Goal: Task Accomplishment & Management: Use online tool/utility

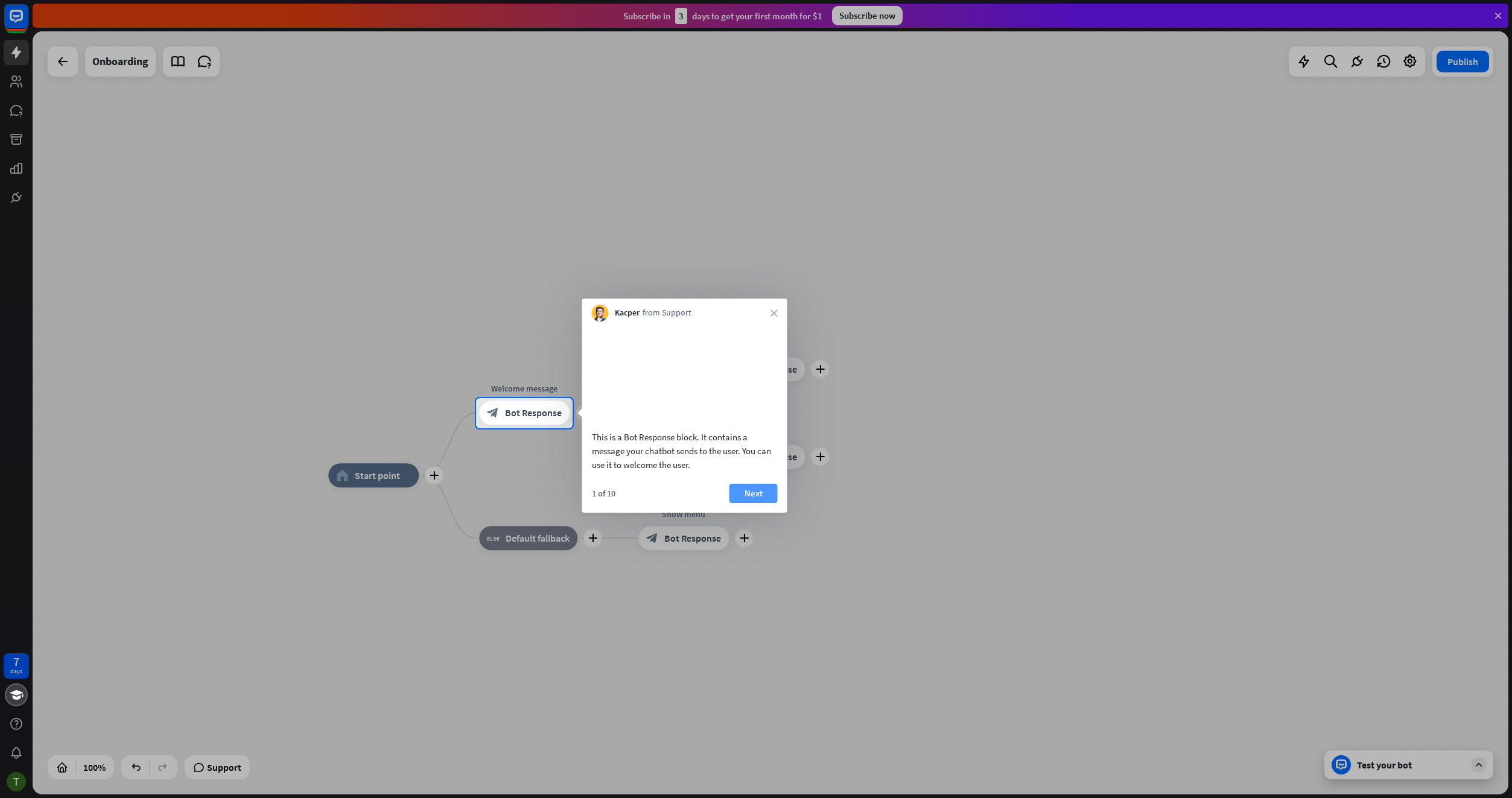
click at [747, 503] on button "Next" at bounding box center [753, 494] width 48 height 19
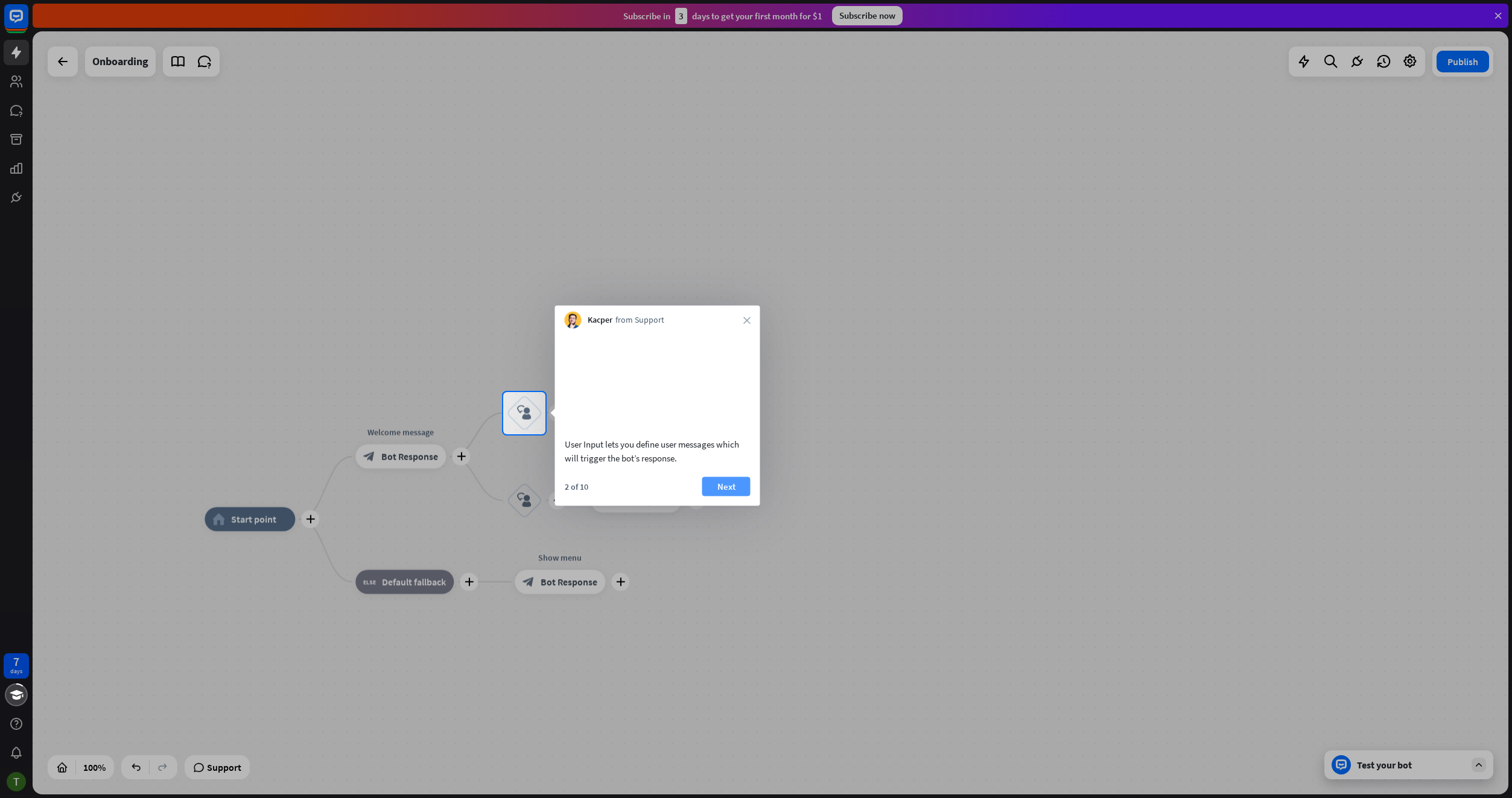
click at [738, 493] on button "Next" at bounding box center [726, 486] width 48 height 19
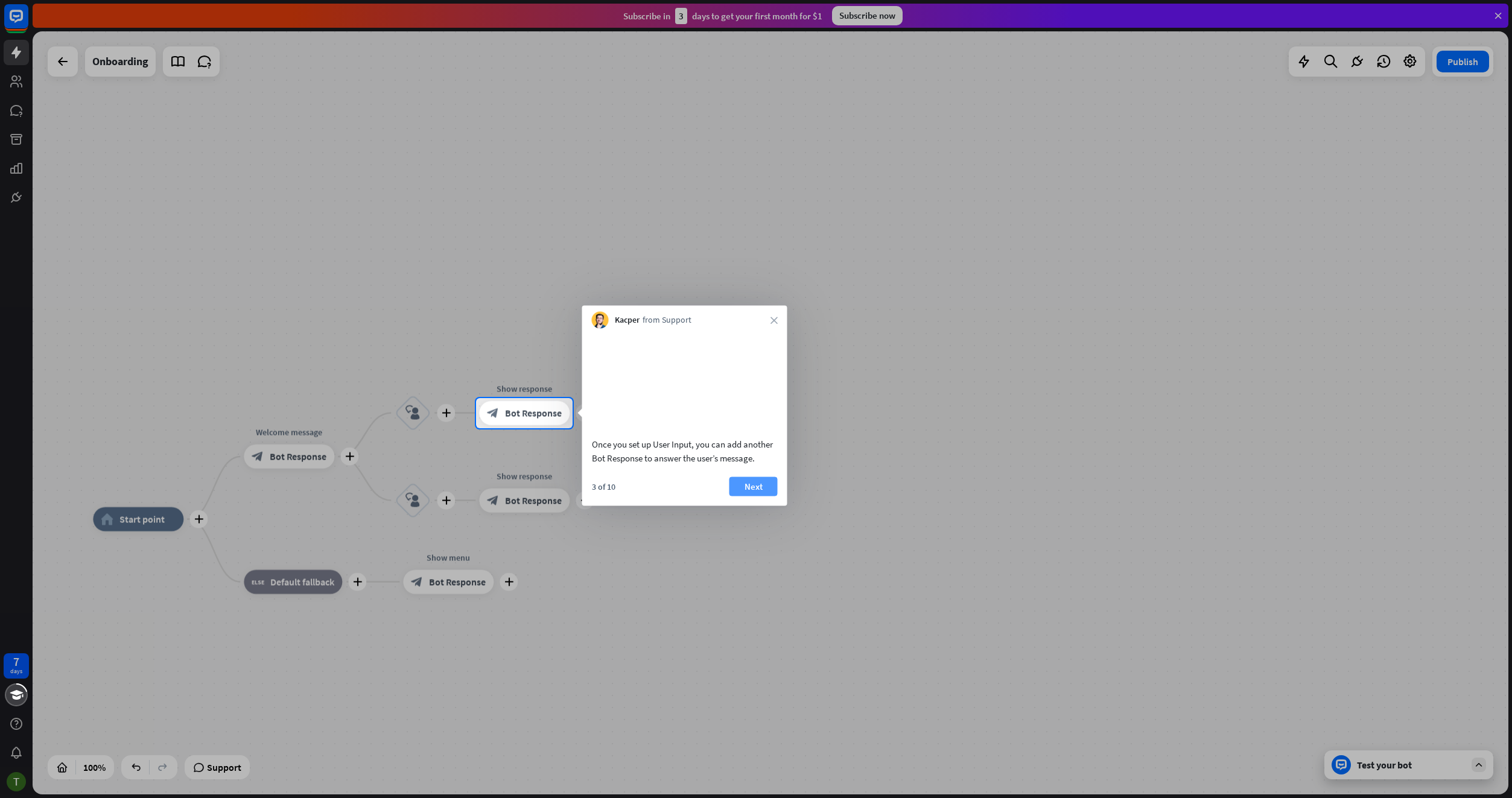
click at [745, 493] on button "Next" at bounding box center [753, 486] width 48 height 19
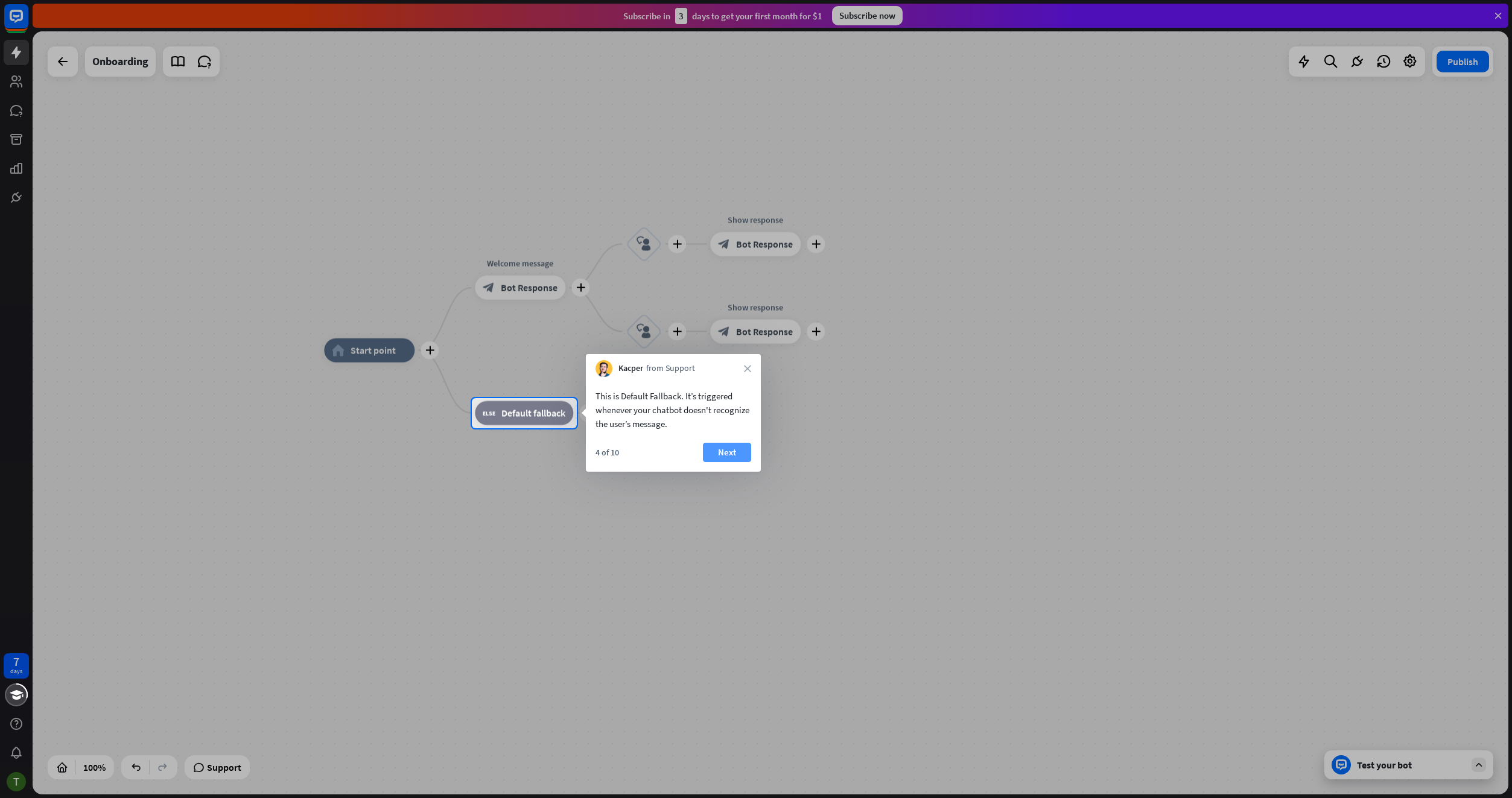
click at [737, 459] on button "Next" at bounding box center [726, 452] width 48 height 19
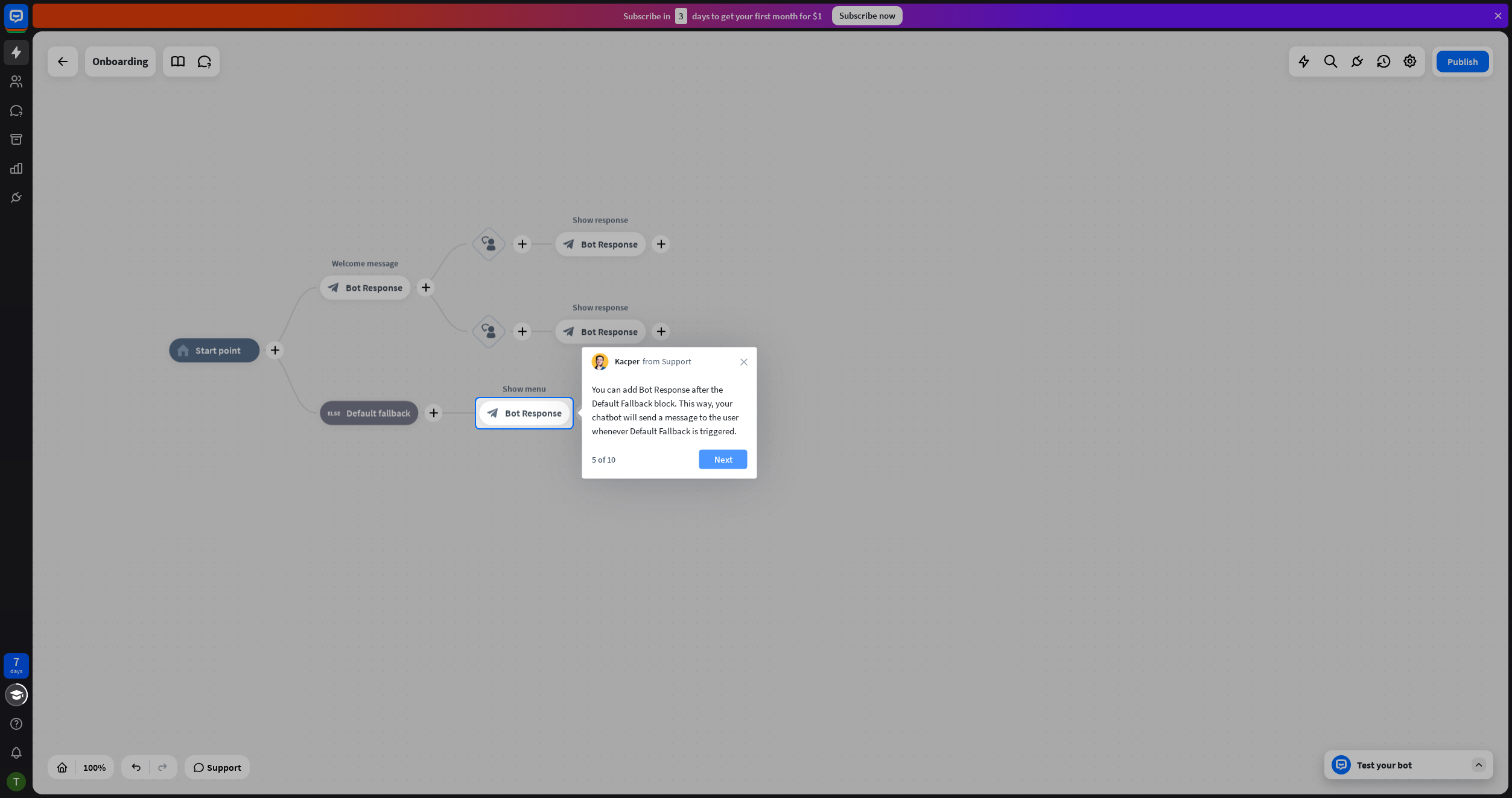
click at [739, 455] on button "Next" at bounding box center [723, 460] width 48 height 19
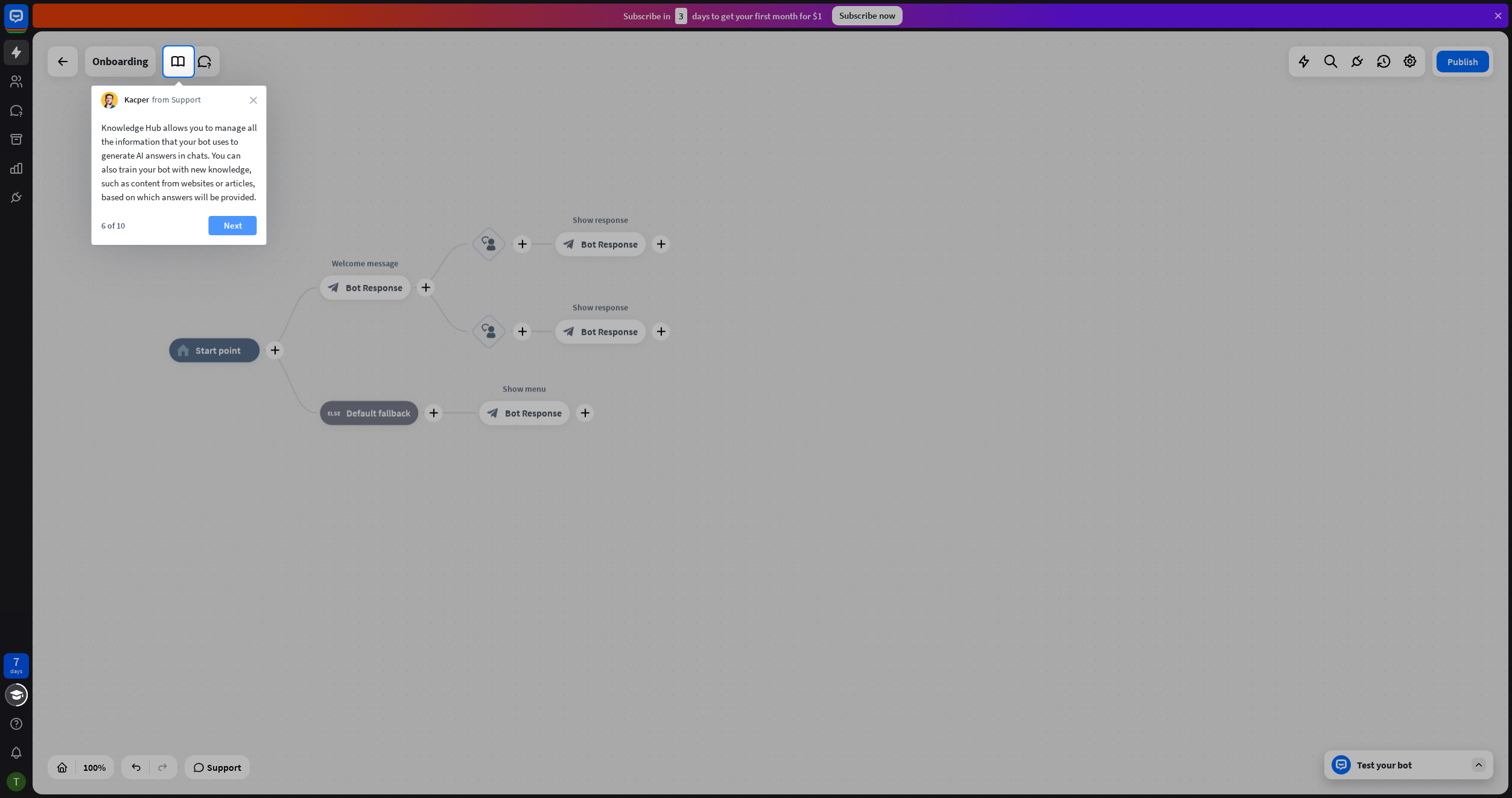
click at [215, 233] on button "Next" at bounding box center [233, 226] width 48 height 19
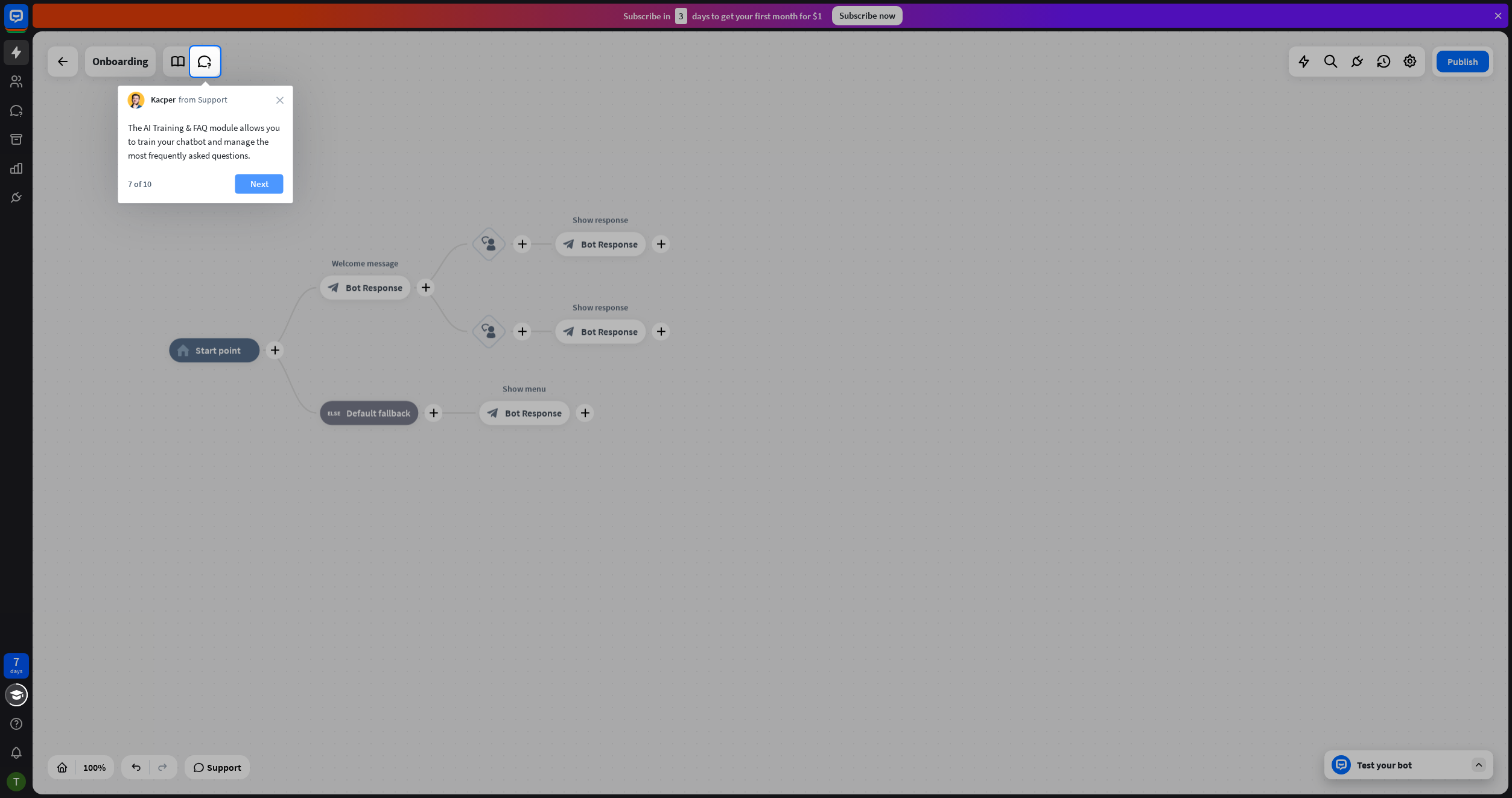
click at [250, 183] on button "Next" at bounding box center [259, 184] width 48 height 19
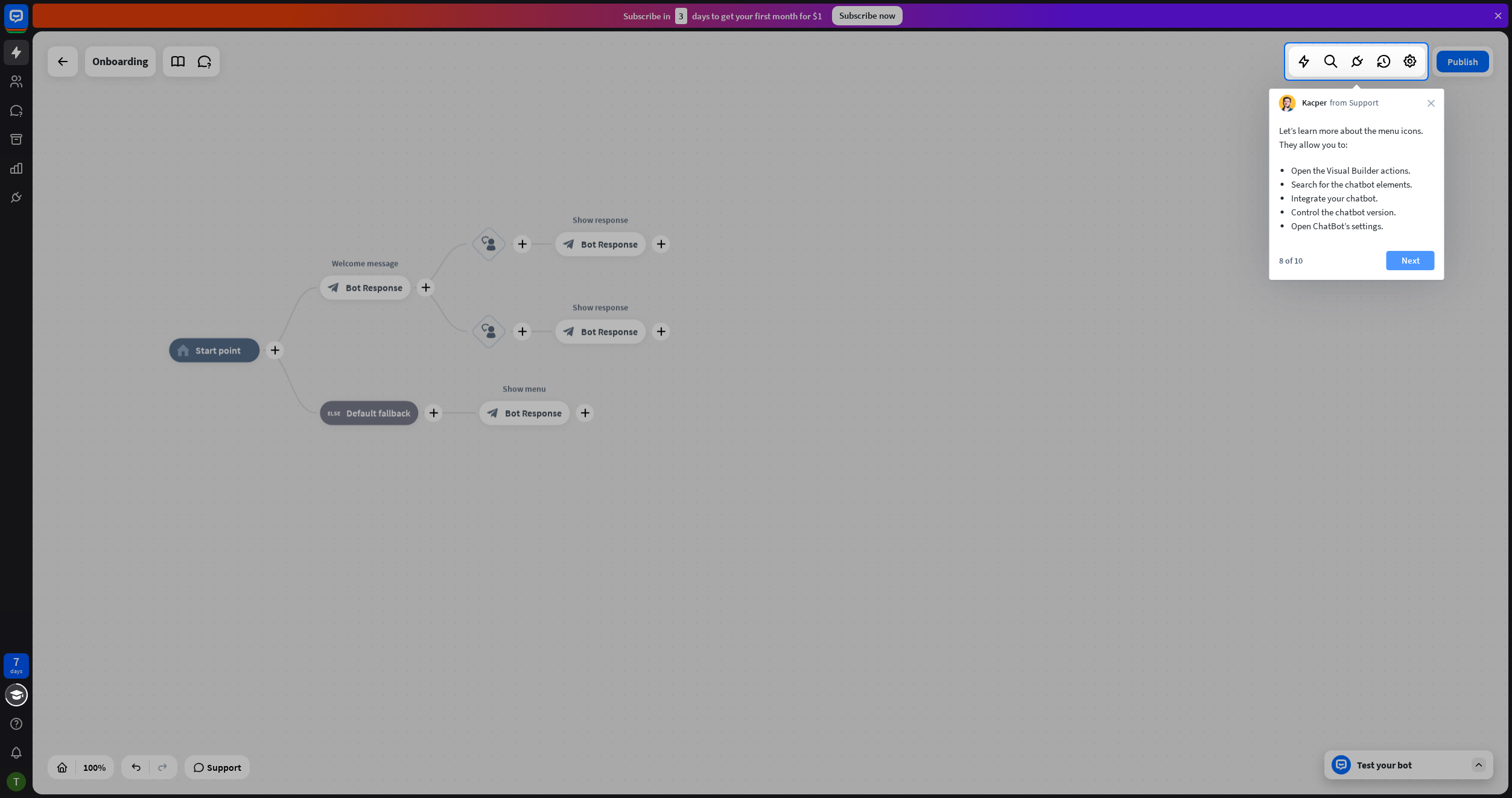
click at [1404, 264] on button "Next" at bounding box center [1410, 261] width 48 height 19
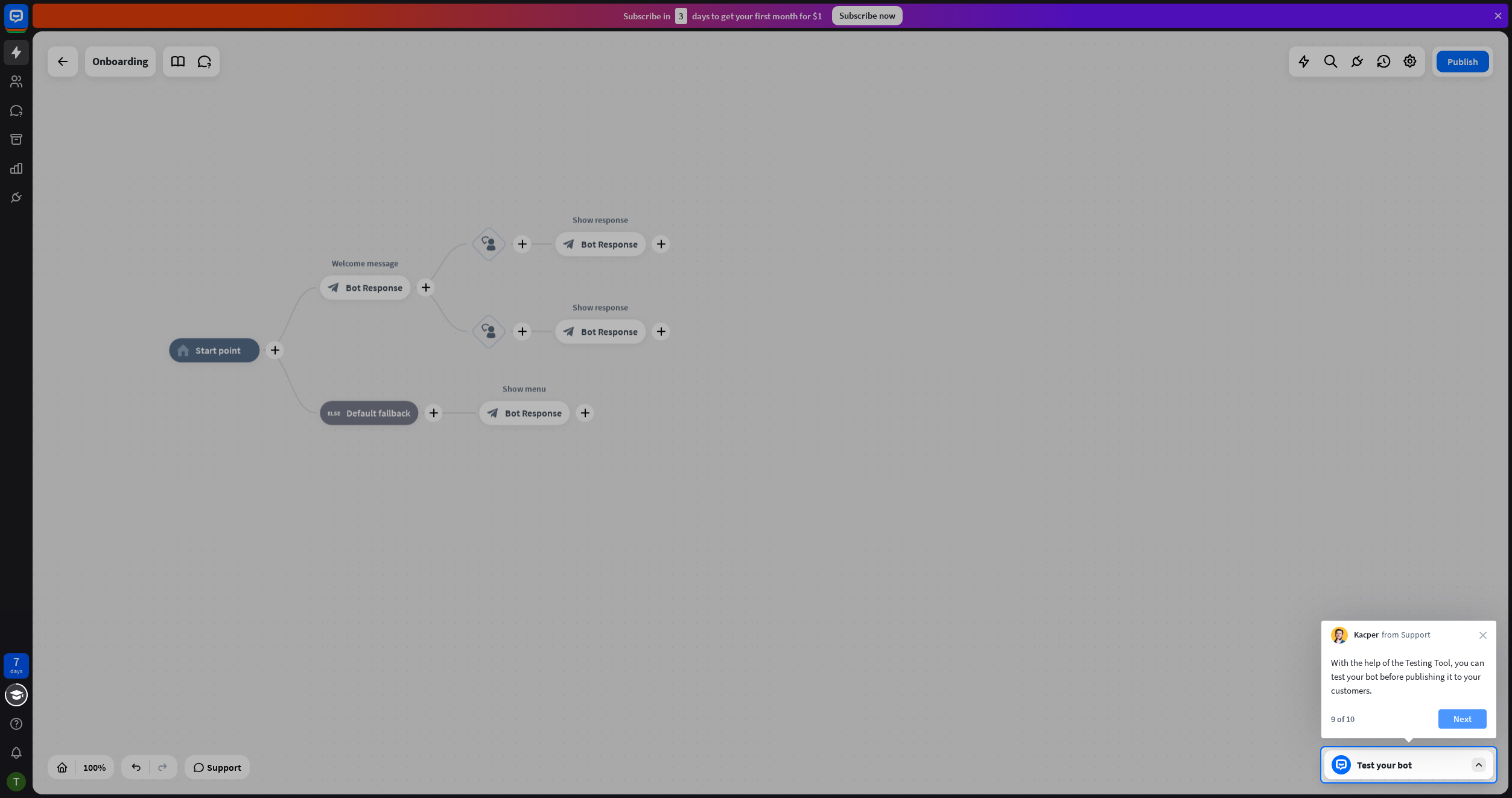
click at [1479, 723] on button "Next" at bounding box center [1462, 719] width 48 height 19
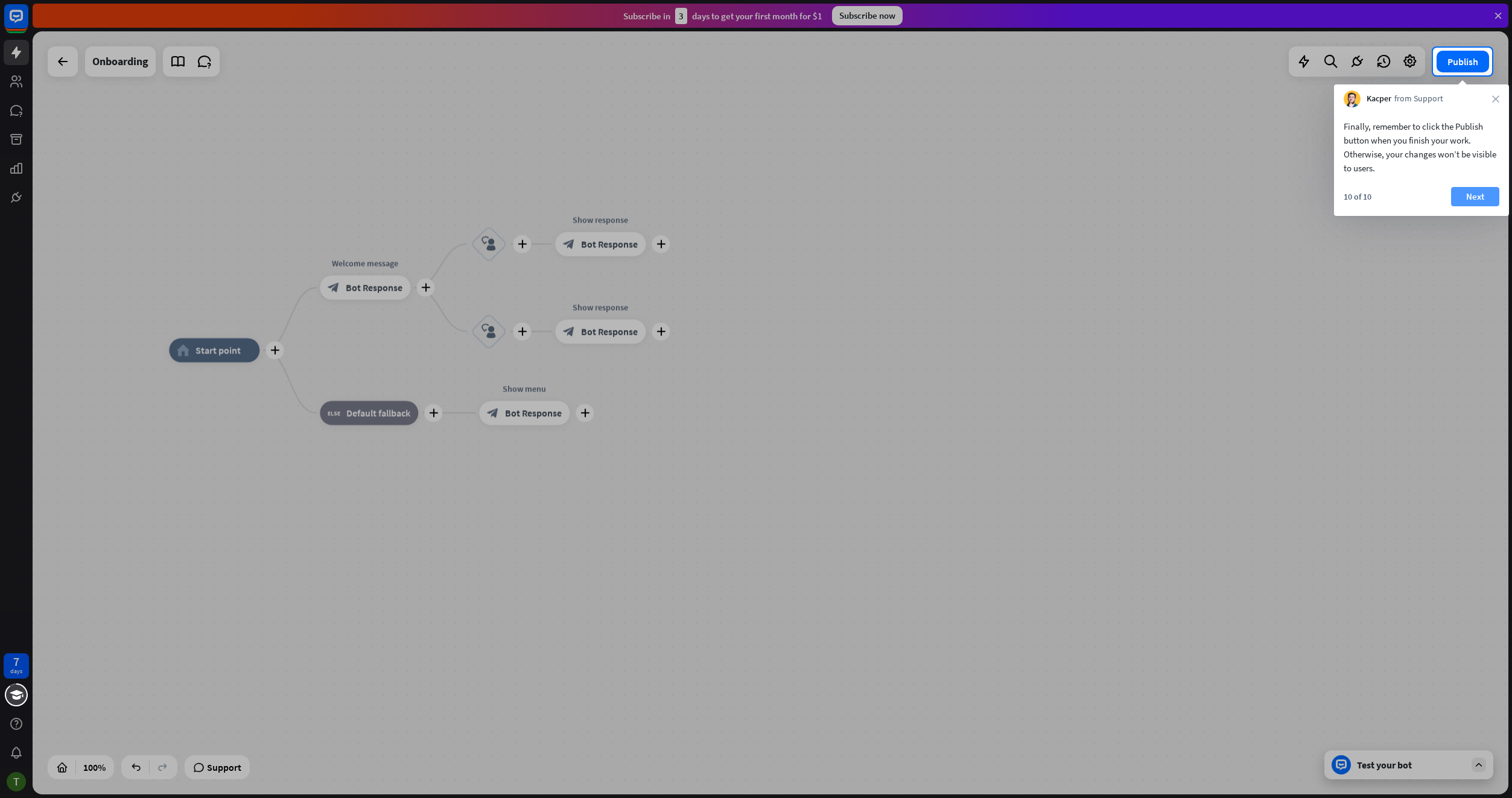
click at [1466, 193] on button "Next" at bounding box center [1474, 197] width 48 height 19
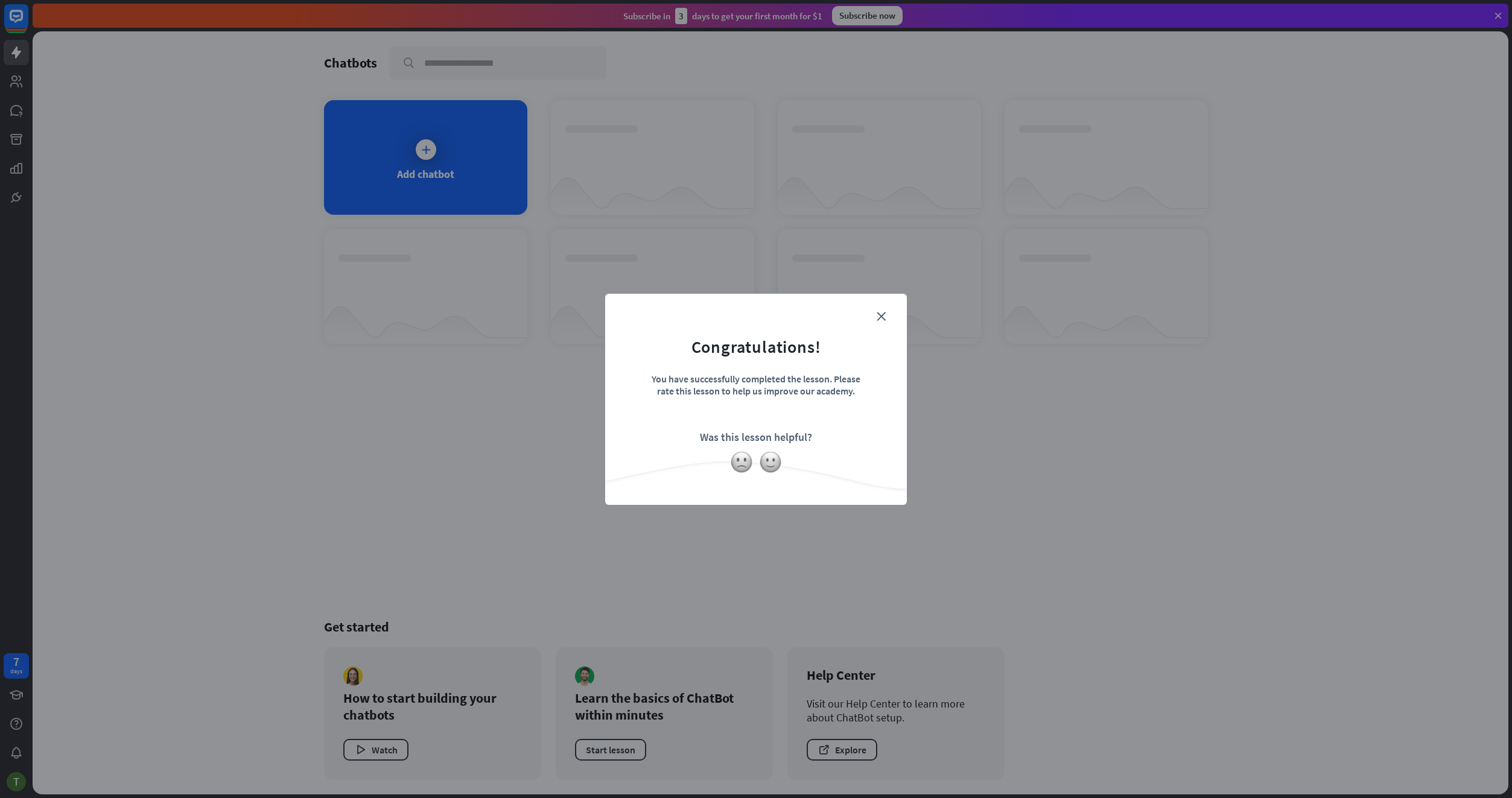
click at [868, 327] on form "Congratulations! You have successfully completed the lesson. Please rate this l…" at bounding box center [755, 381] width 271 height 144
click at [877, 315] on icon "close" at bounding box center [880, 316] width 9 height 9
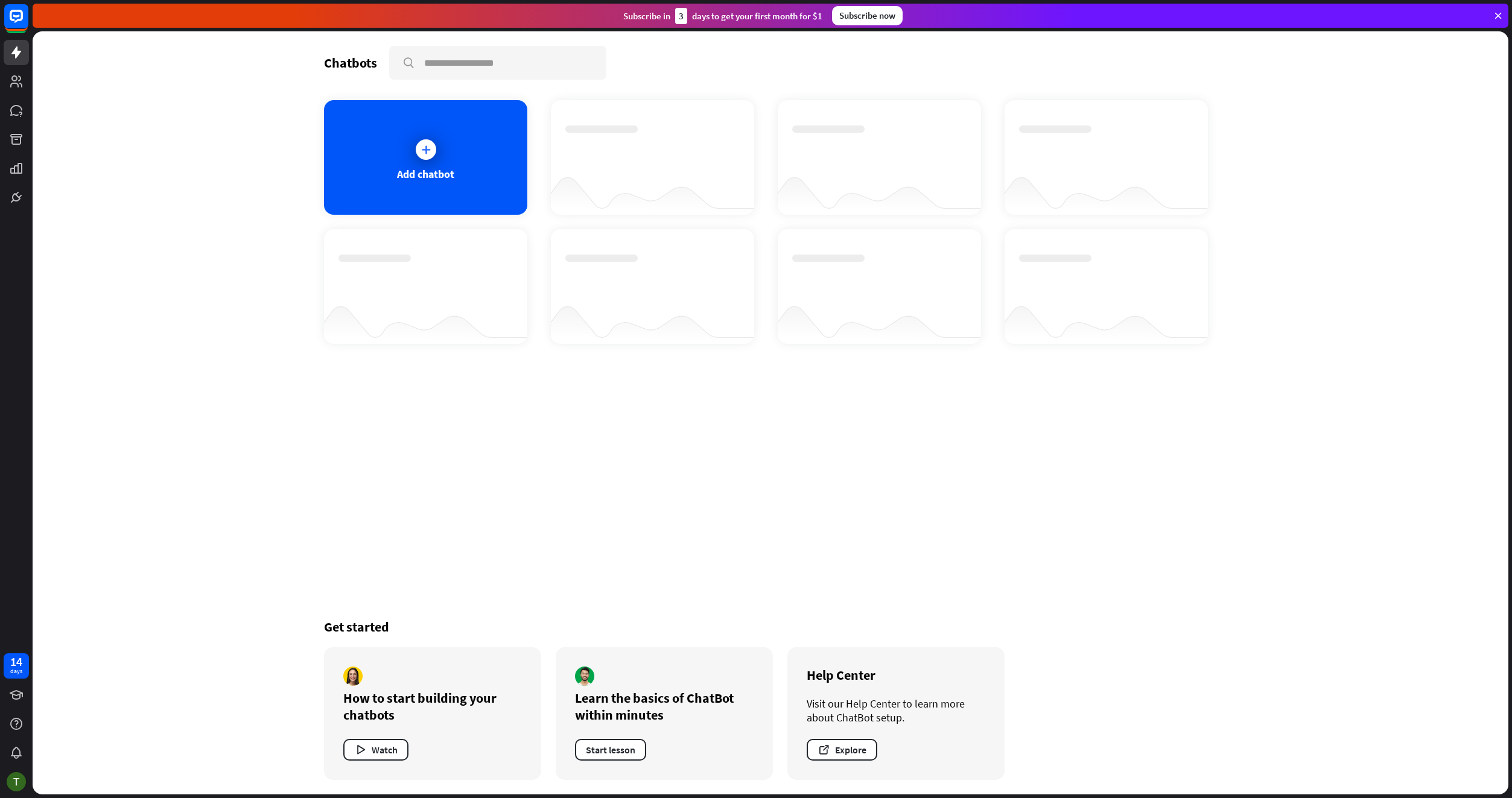
click at [464, 179] on div "Add chatbot" at bounding box center [425, 157] width 203 height 115
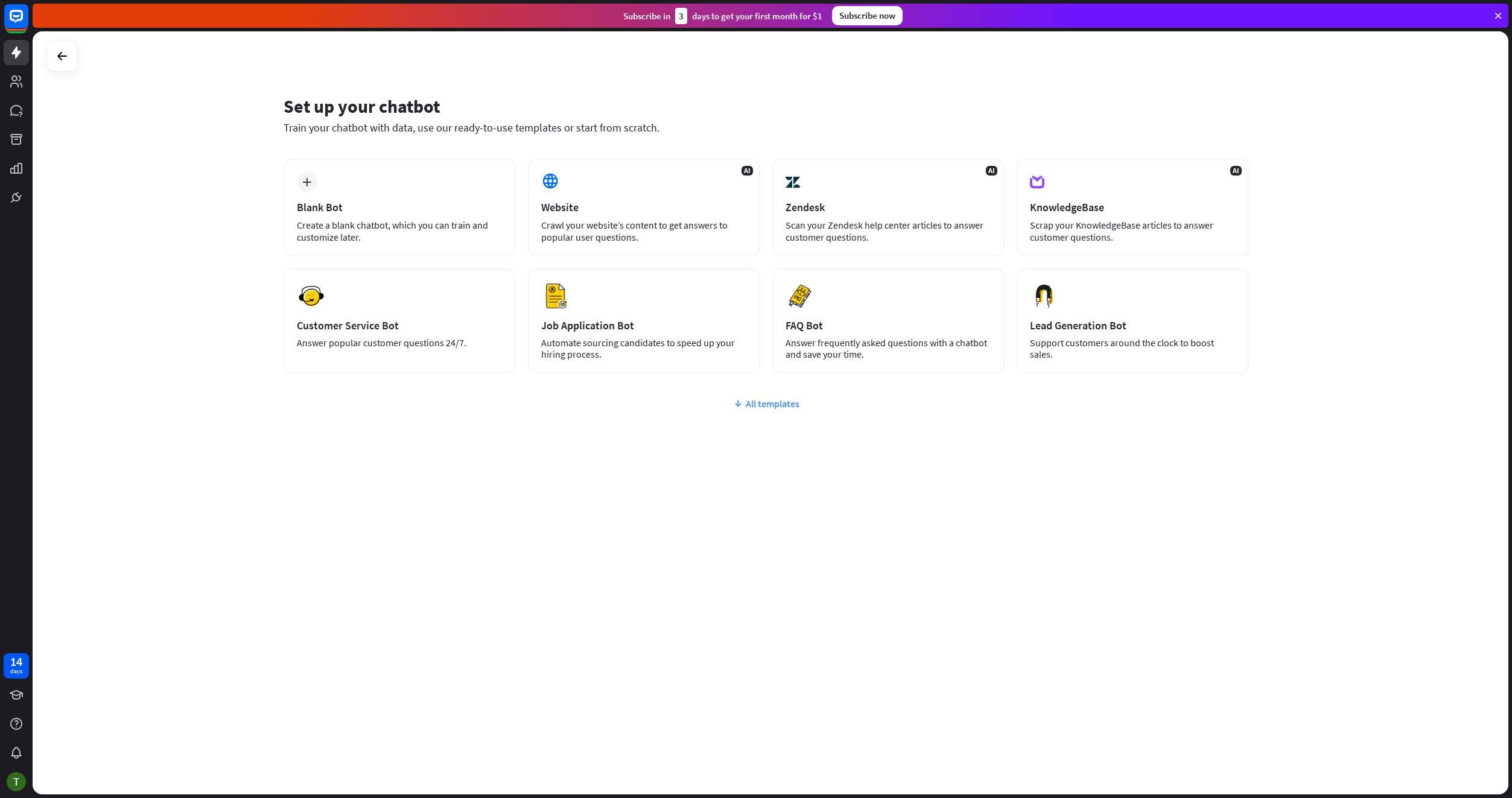
click at [756, 402] on div "All templates" at bounding box center [766, 404] width 965 height 12
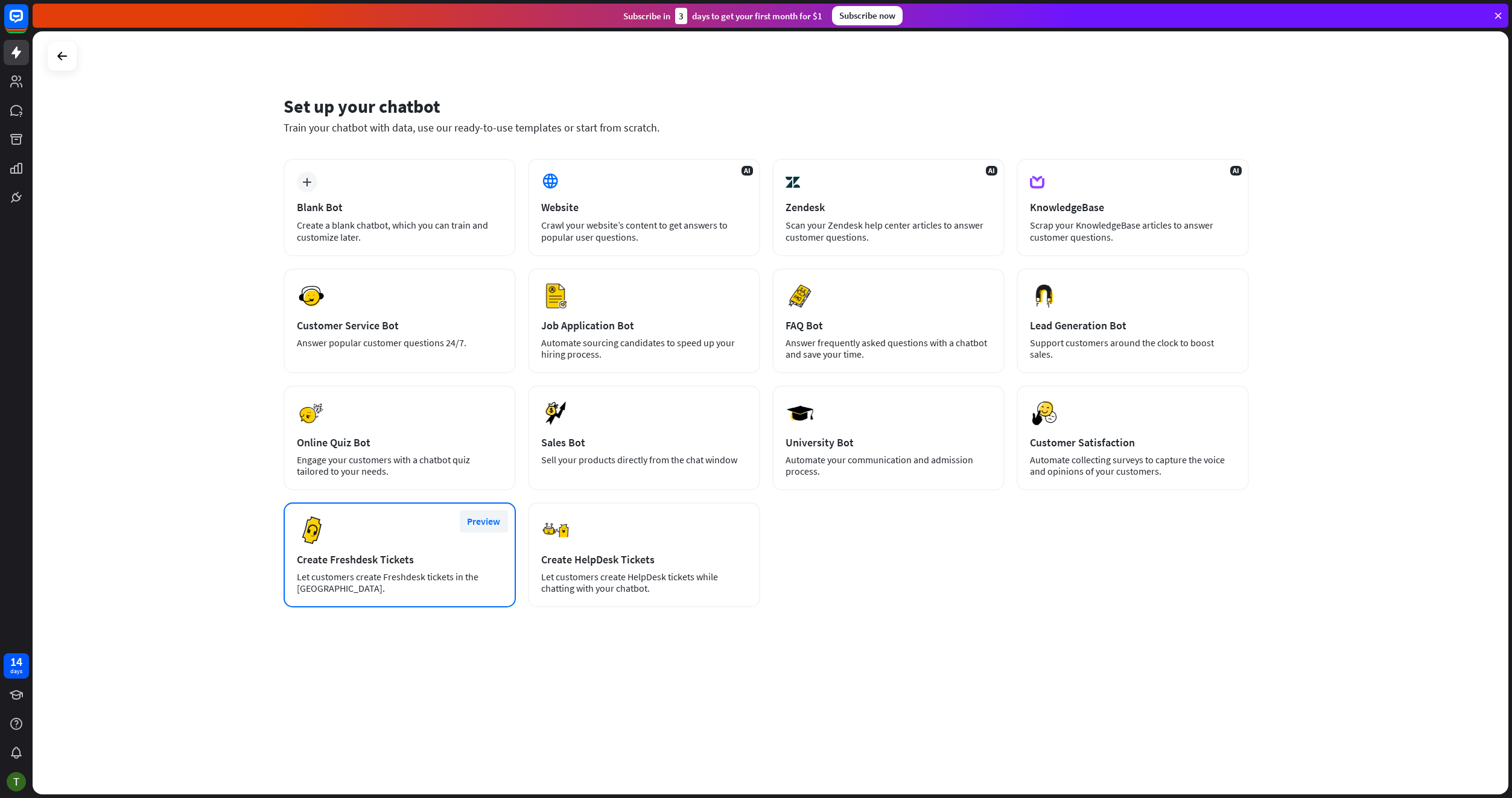
click at [489, 522] on button "Preview" at bounding box center [483, 521] width 48 height 22
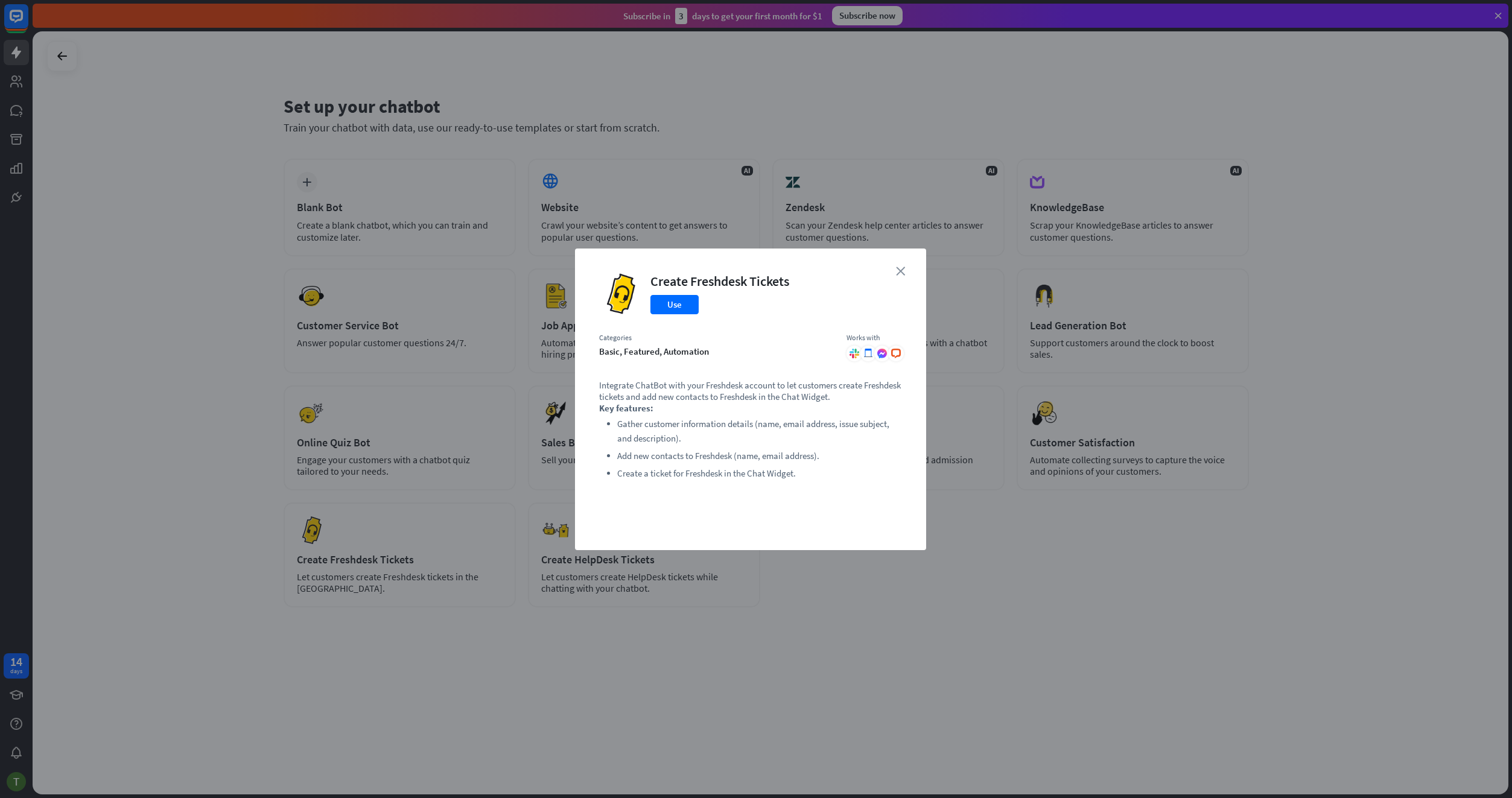
click at [899, 268] on icon "close" at bounding box center [900, 271] width 9 height 9
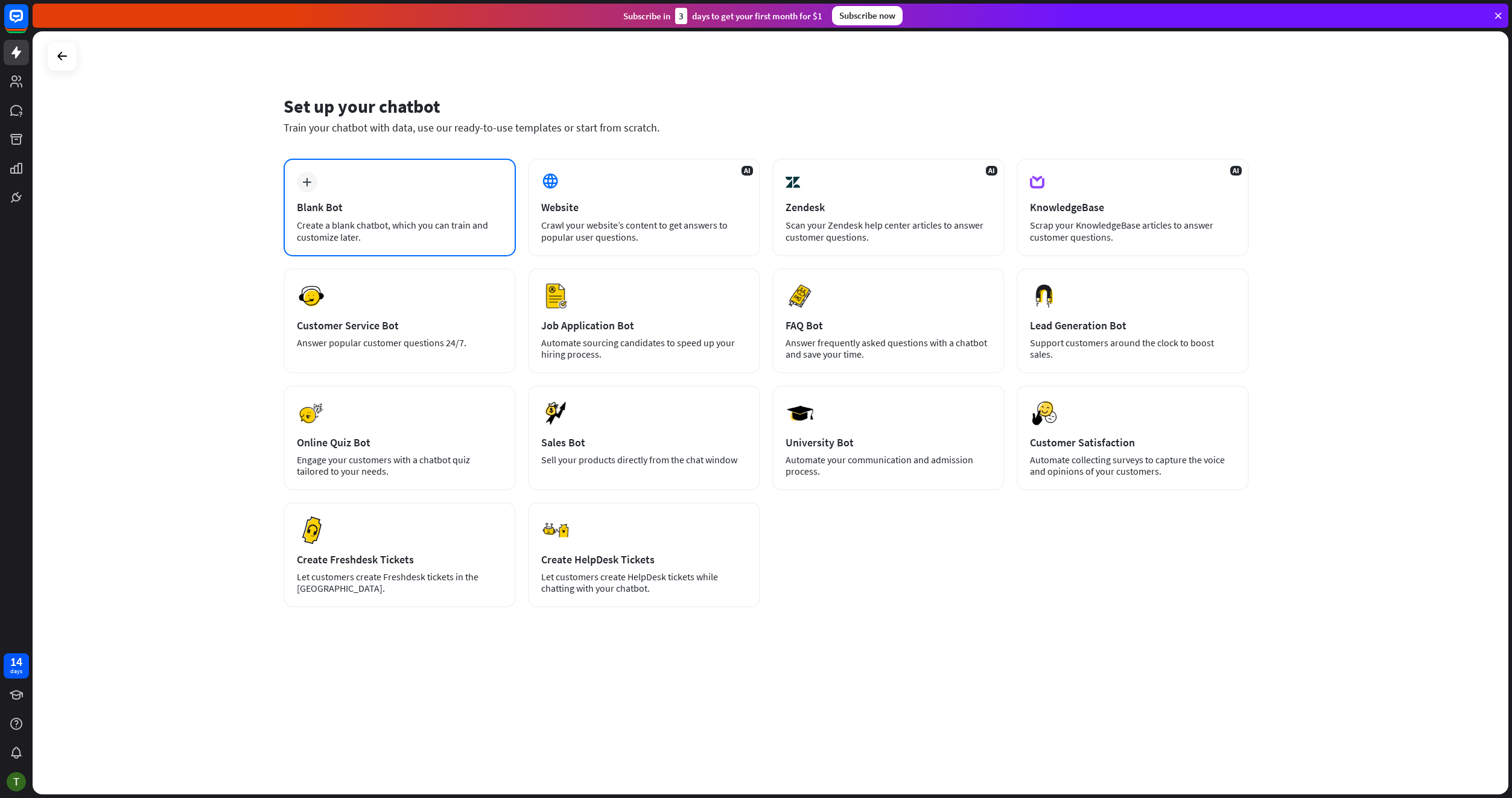
click at [338, 244] on div "plus Blank Bot Create a blank chatbot, which you can train and customize later." at bounding box center [400, 207] width 232 height 98
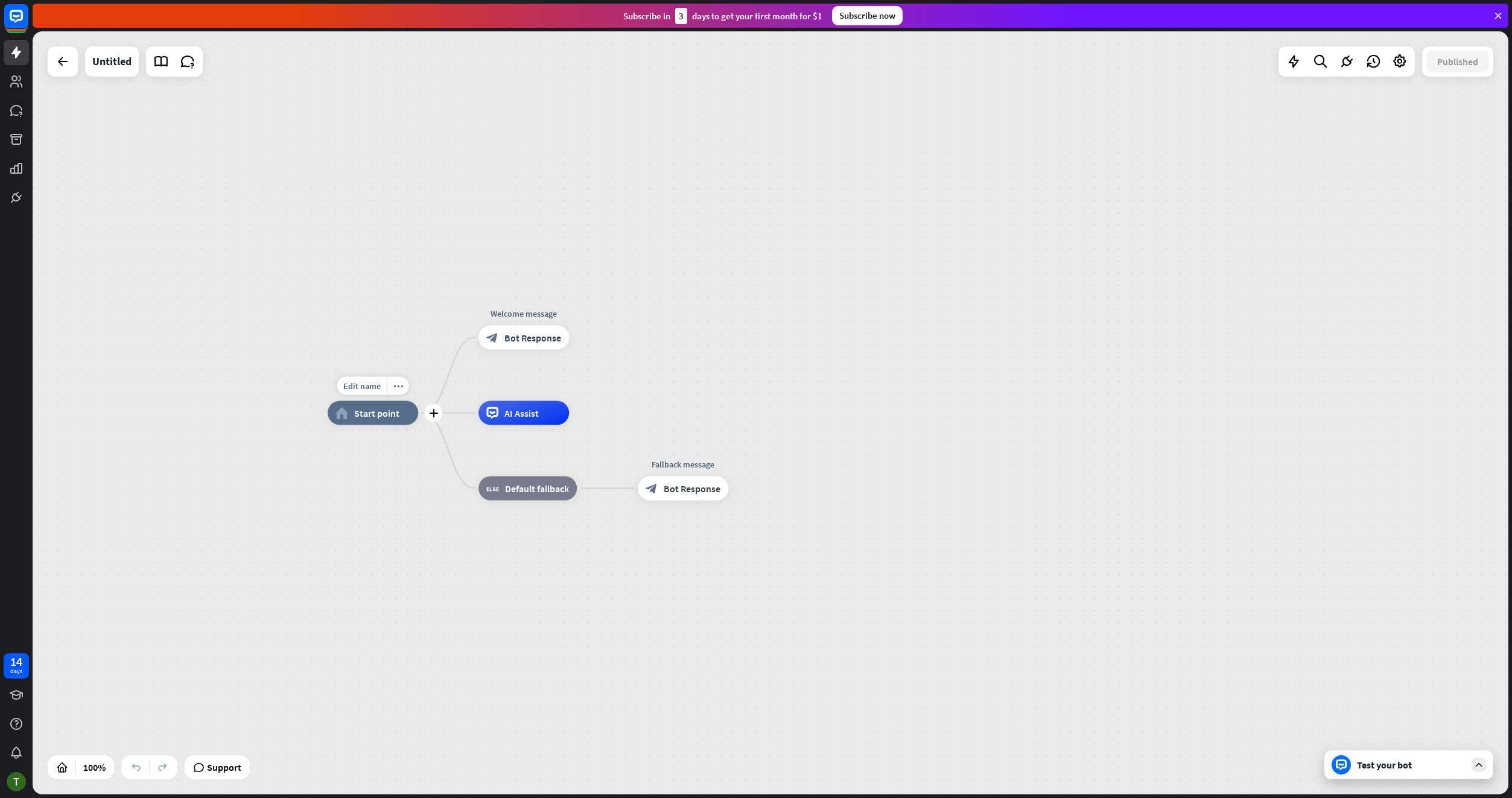
click at [367, 411] on span "Start point" at bounding box center [376, 414] width 46 height 12
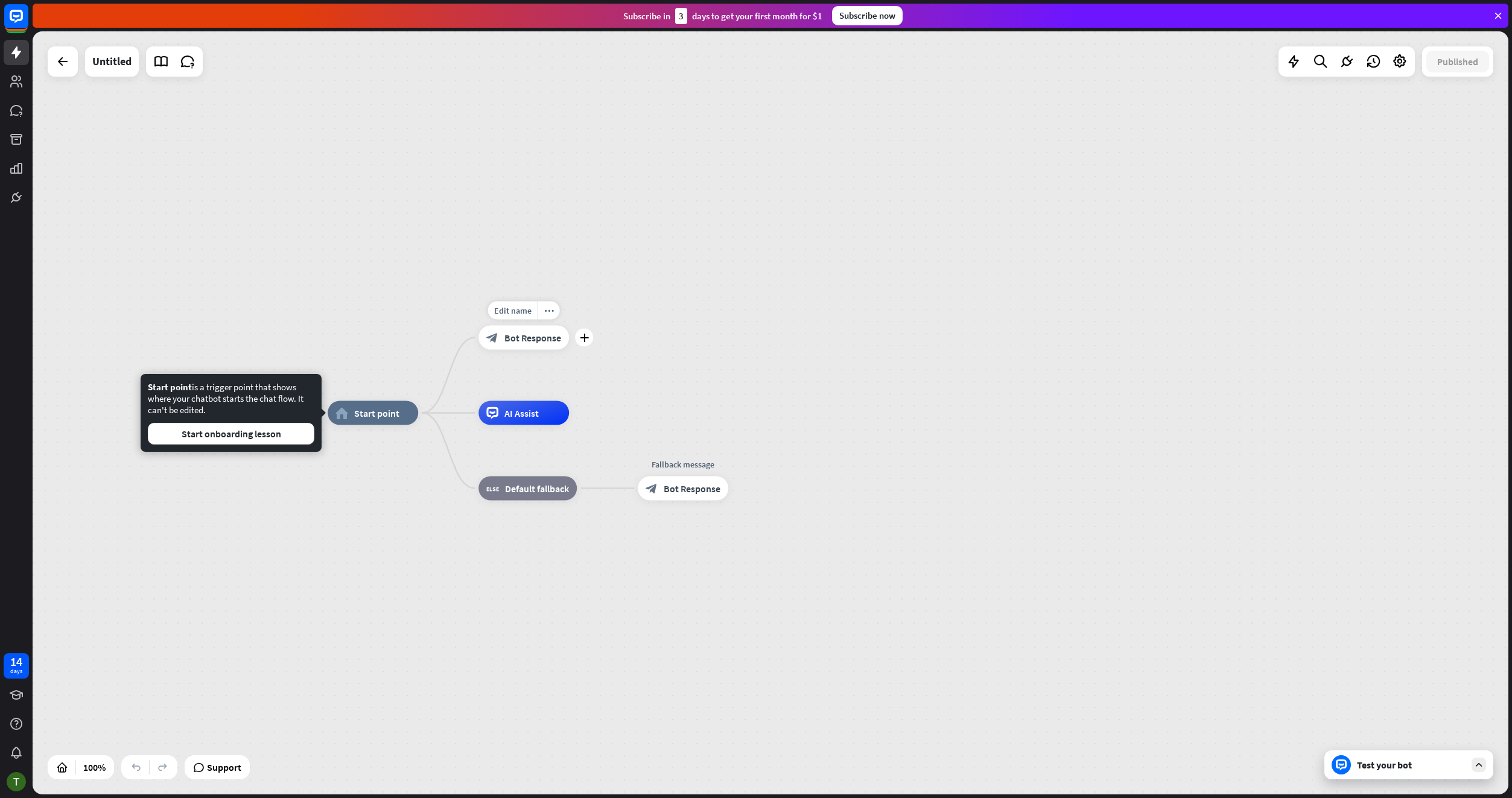
click at [495, 340] on icon "block_bot_response" at bounding box center [492, 338] width 12 height 12
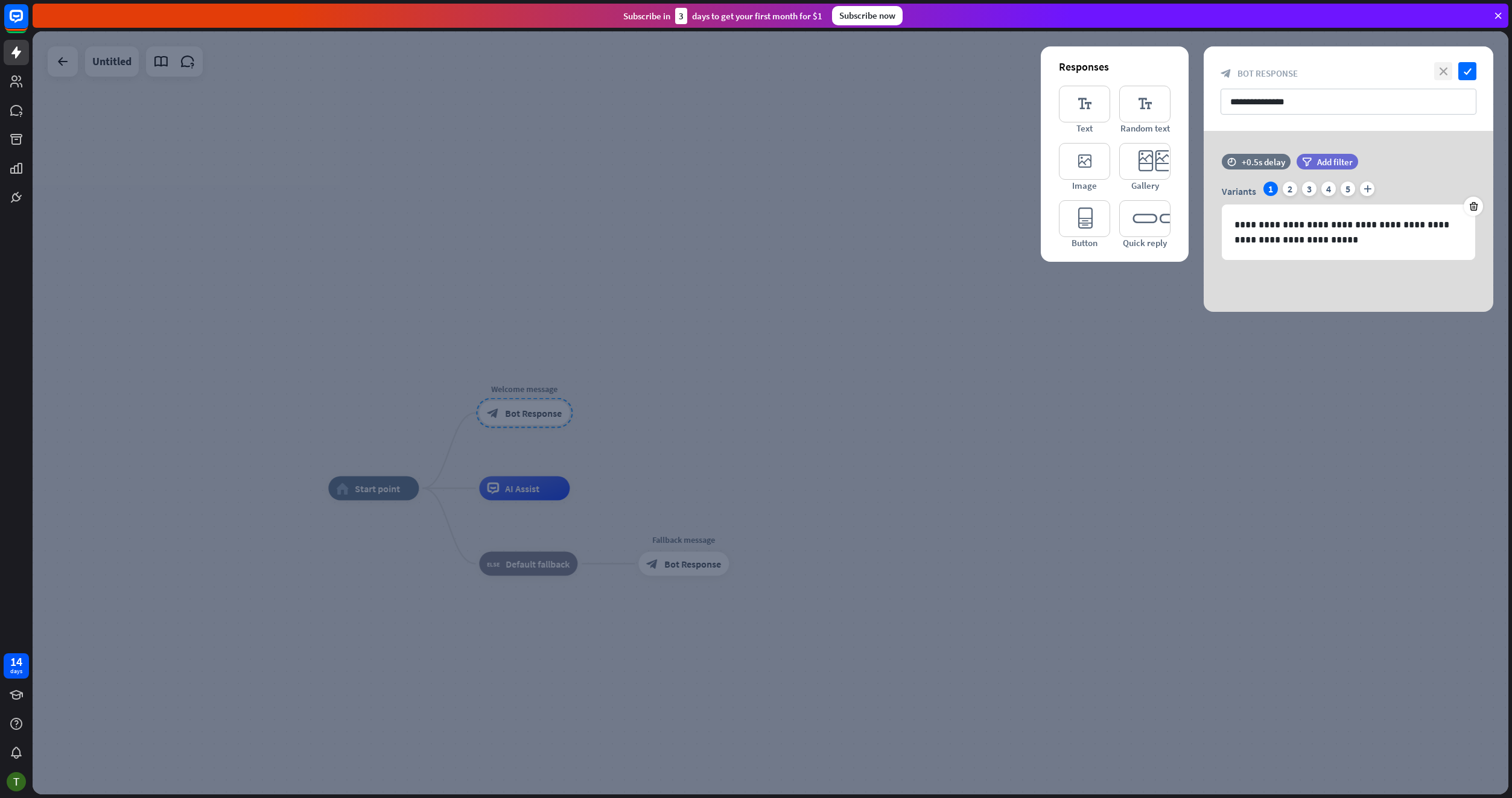
click at [1444, 67] on icon "close" at bounding box center [1443, 71] width 18 height 18
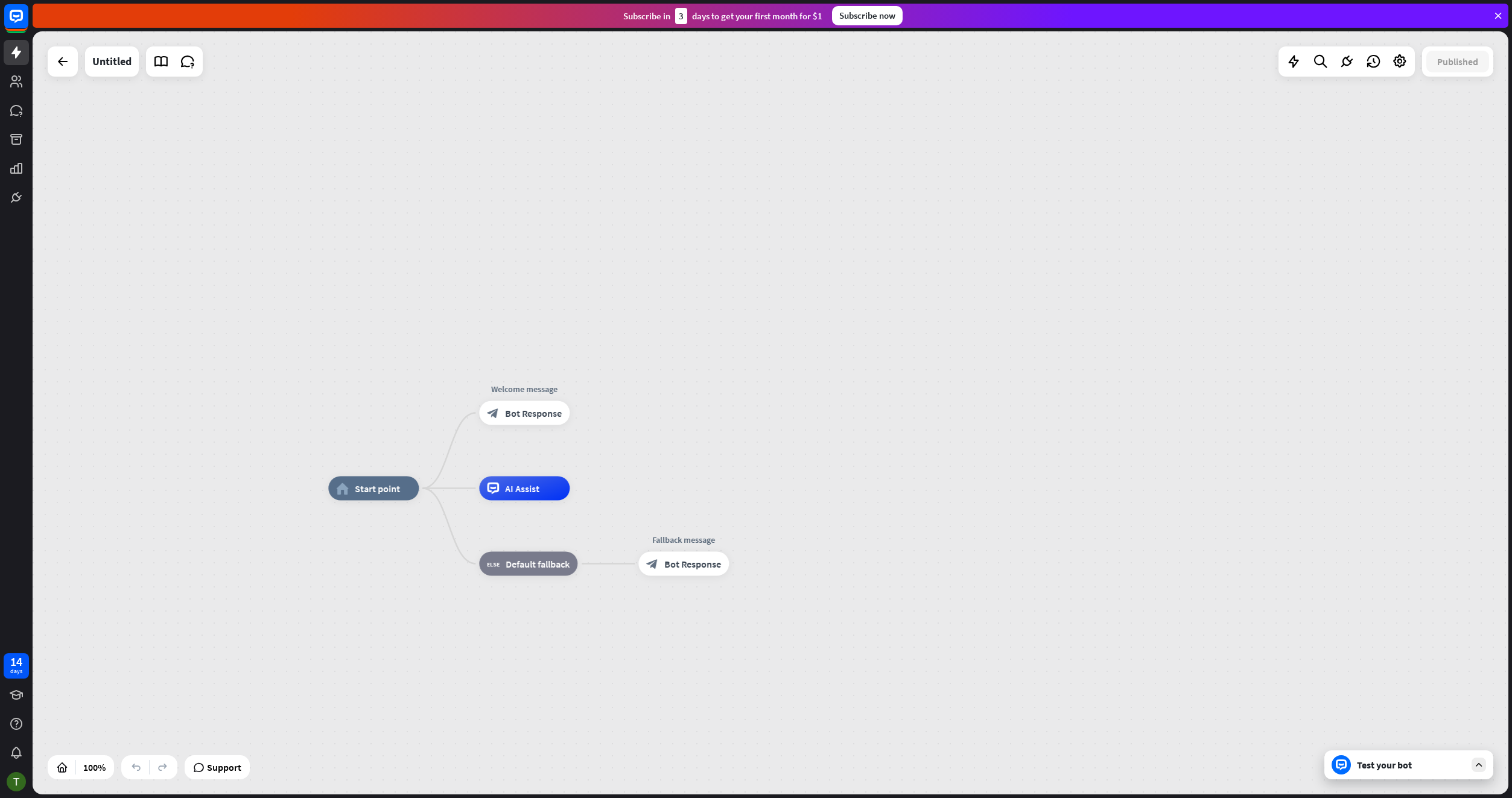
click at [1466, 763] on div "Test your bot" at bounding box center [1409, 765] width 169 height 29
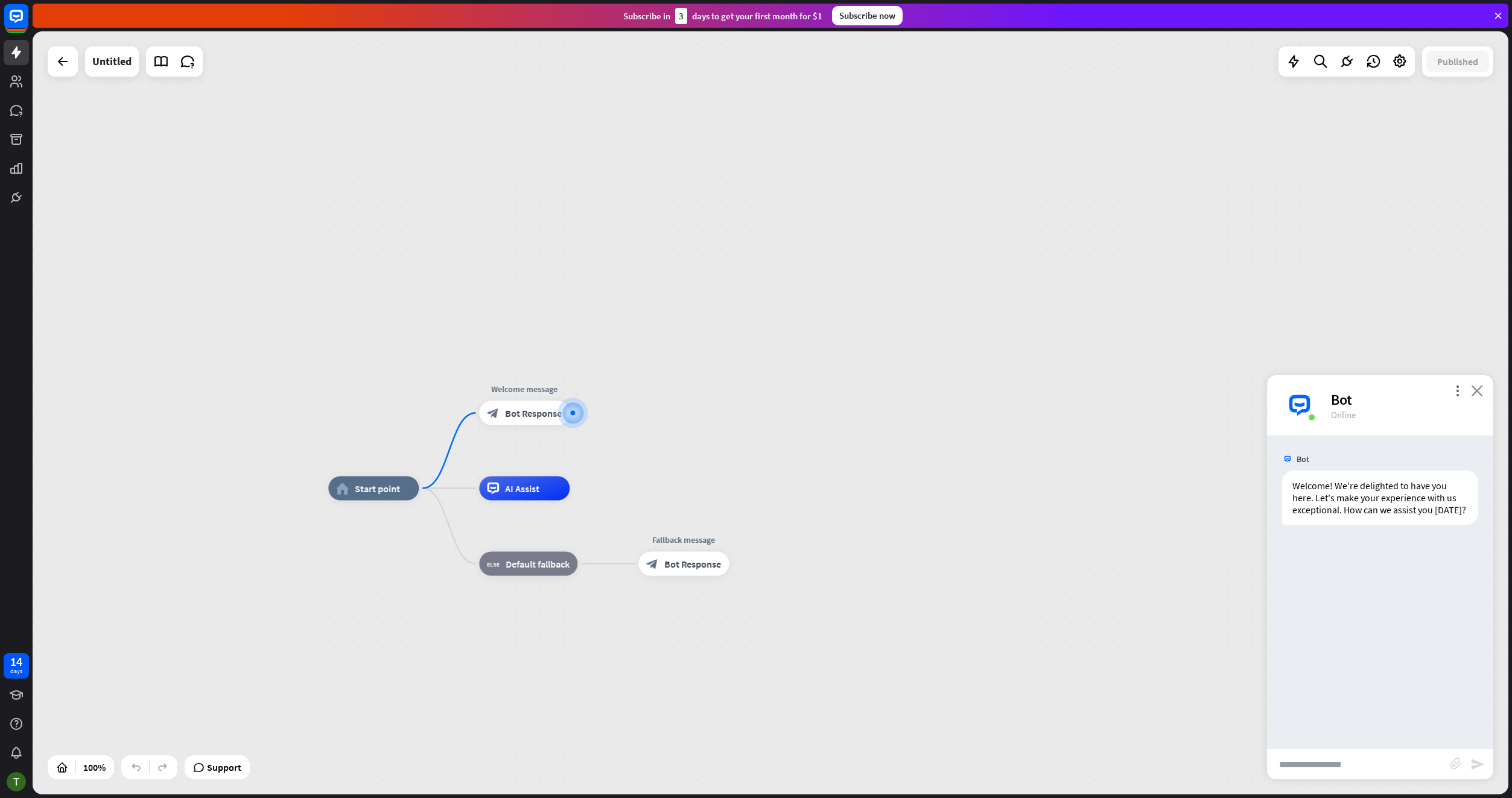
click at [1477, 393] on icon "close" at bounding box center [1477, 390] width 12 height 12
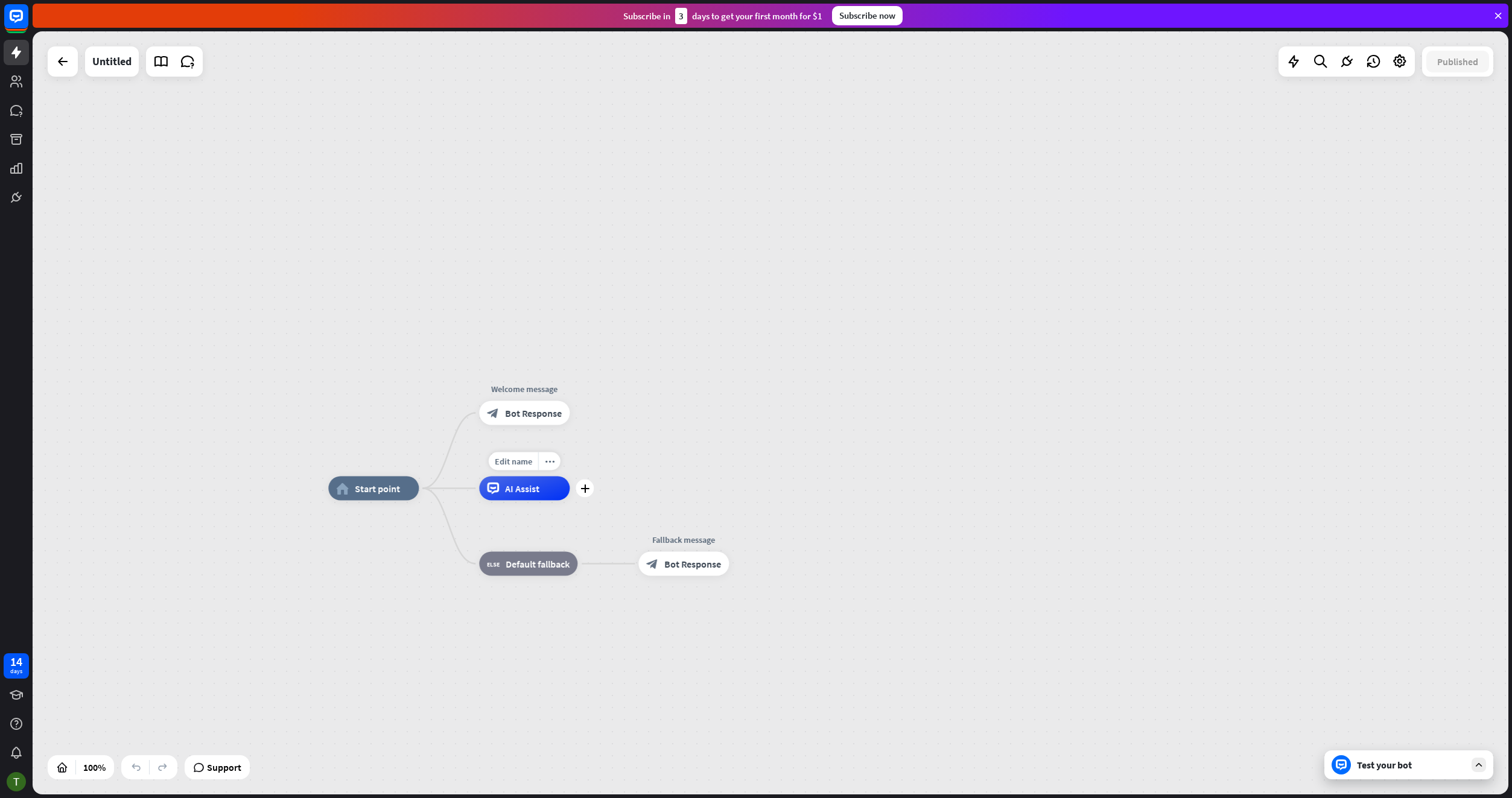
click at [528, 491] on span "AI Assist" at bounding box center [522, 489] width 35 height 12
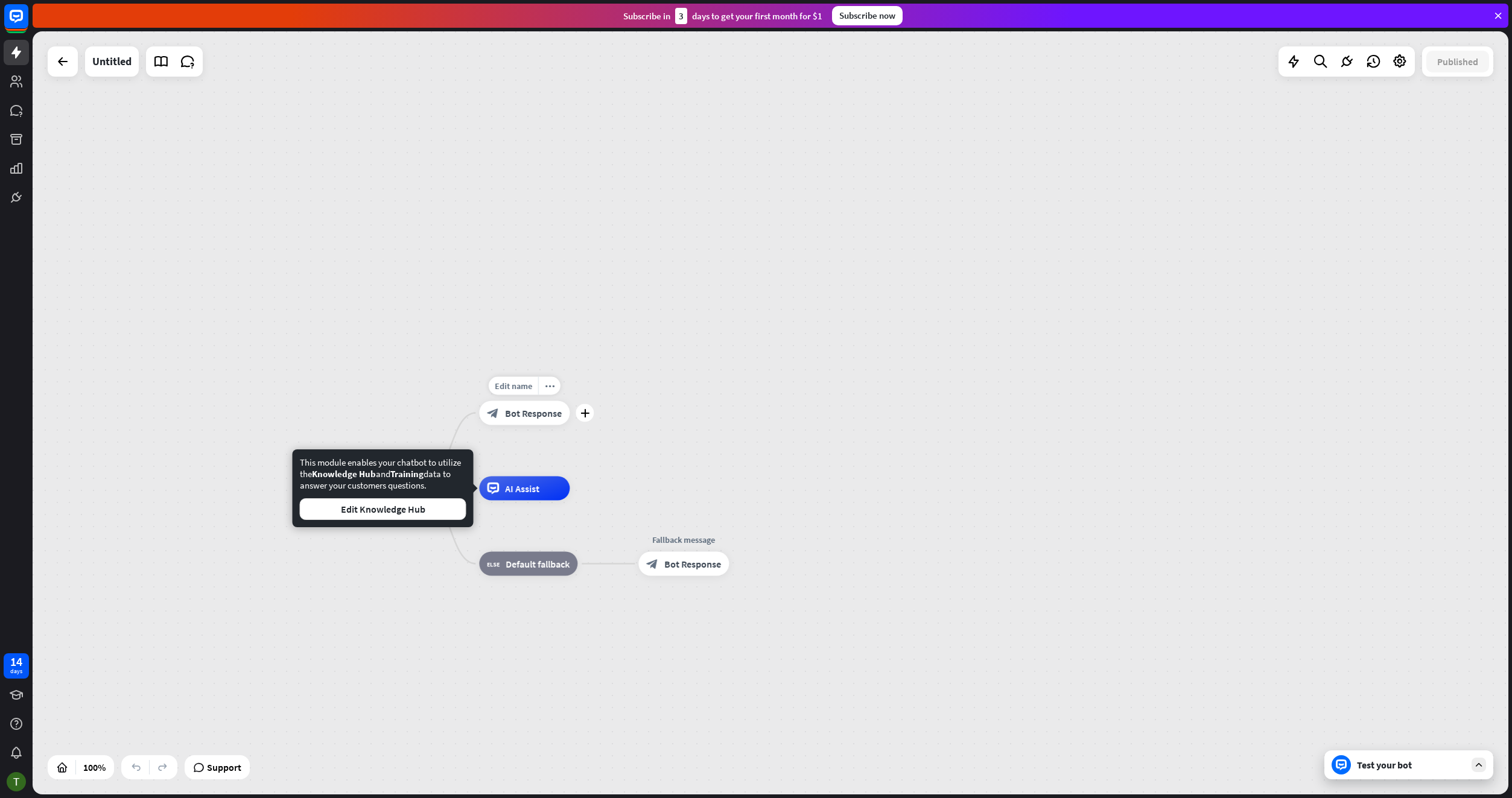
click at [539, 419] on div "block_bot_response Bot Response" at bounding box center [524, 414] width 90 height 24
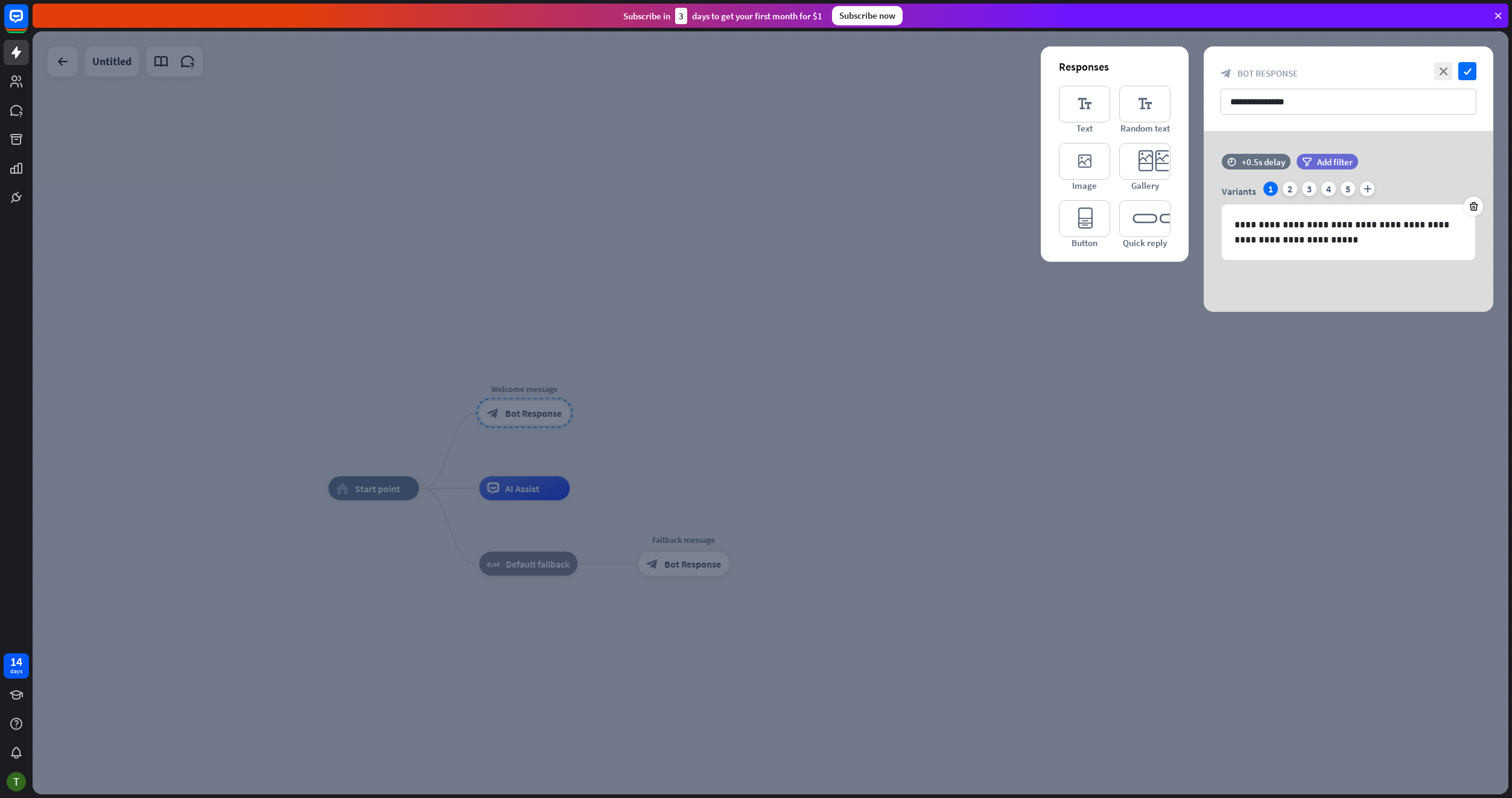
click at [649, 428] on div at bounding box center [771, 413] width 1476 height 763
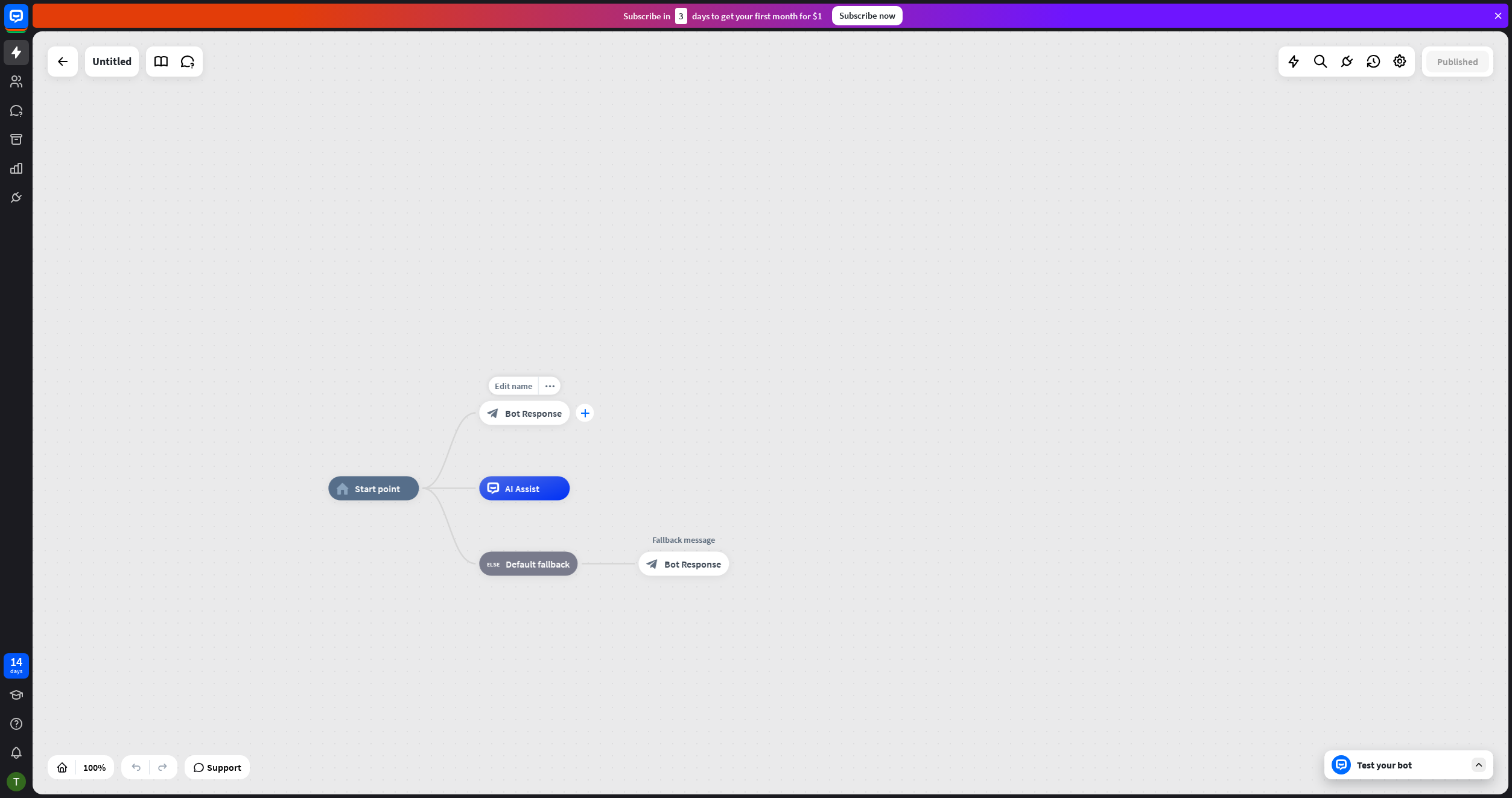
click at [587, 413] on icon "plus" at bounding box center [585, 414] width 9 height 9
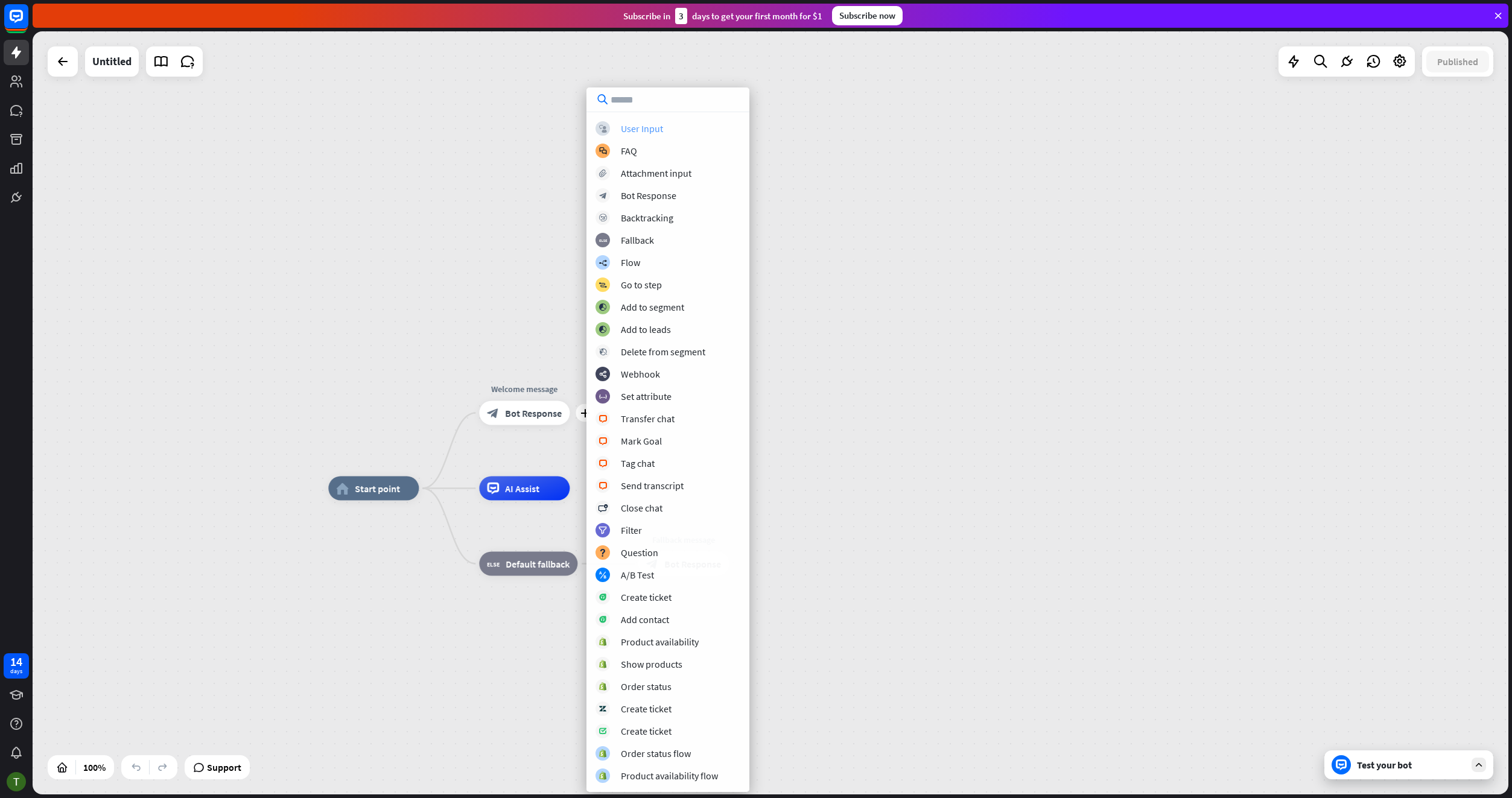
click at [660, 128] on div "User Input" at bounding box center [642, 129] width 43 height 12
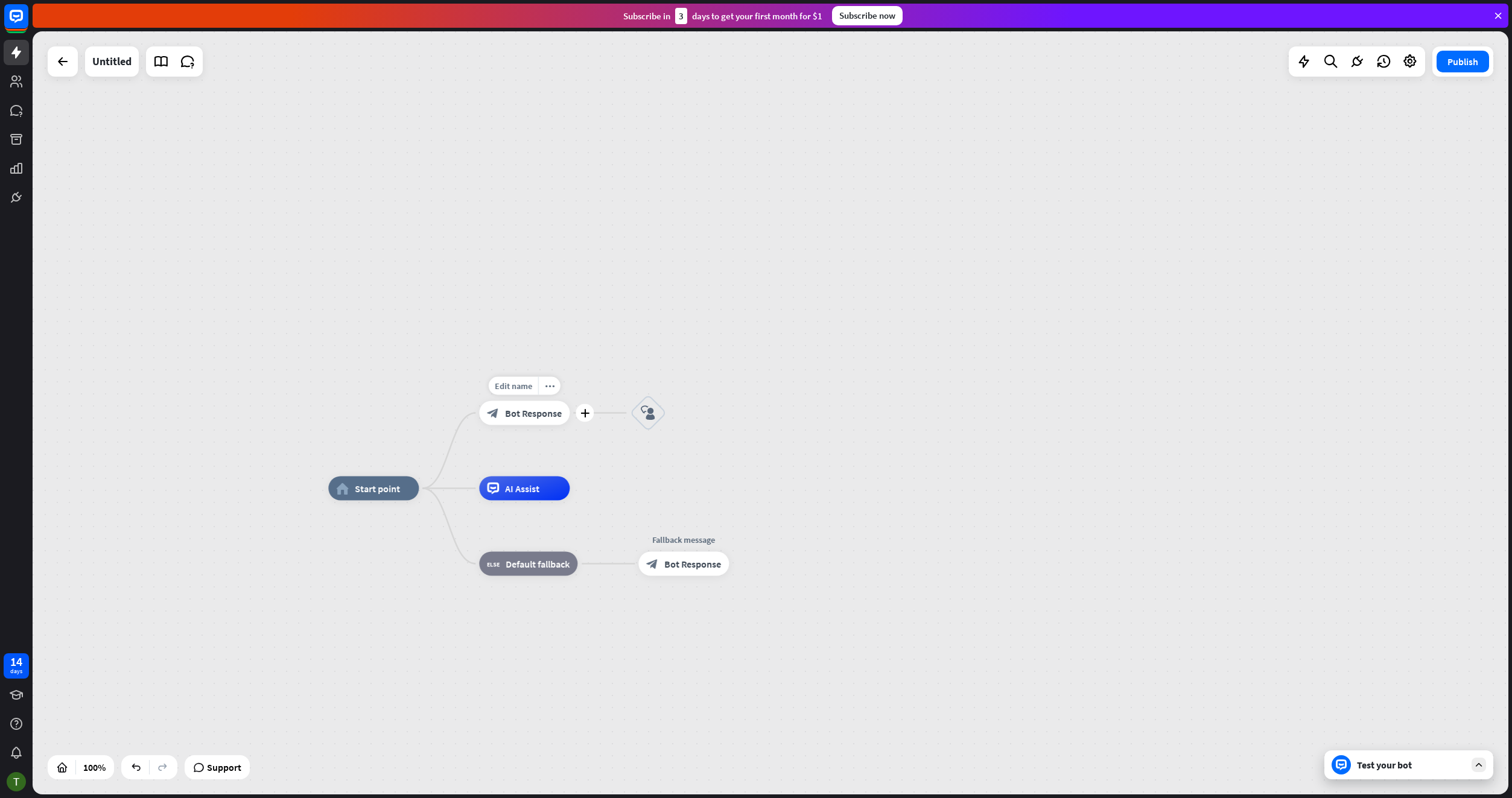
click at [529, 409] on span "Bot Response" at bounding box center [533, 414] width 56 height 12
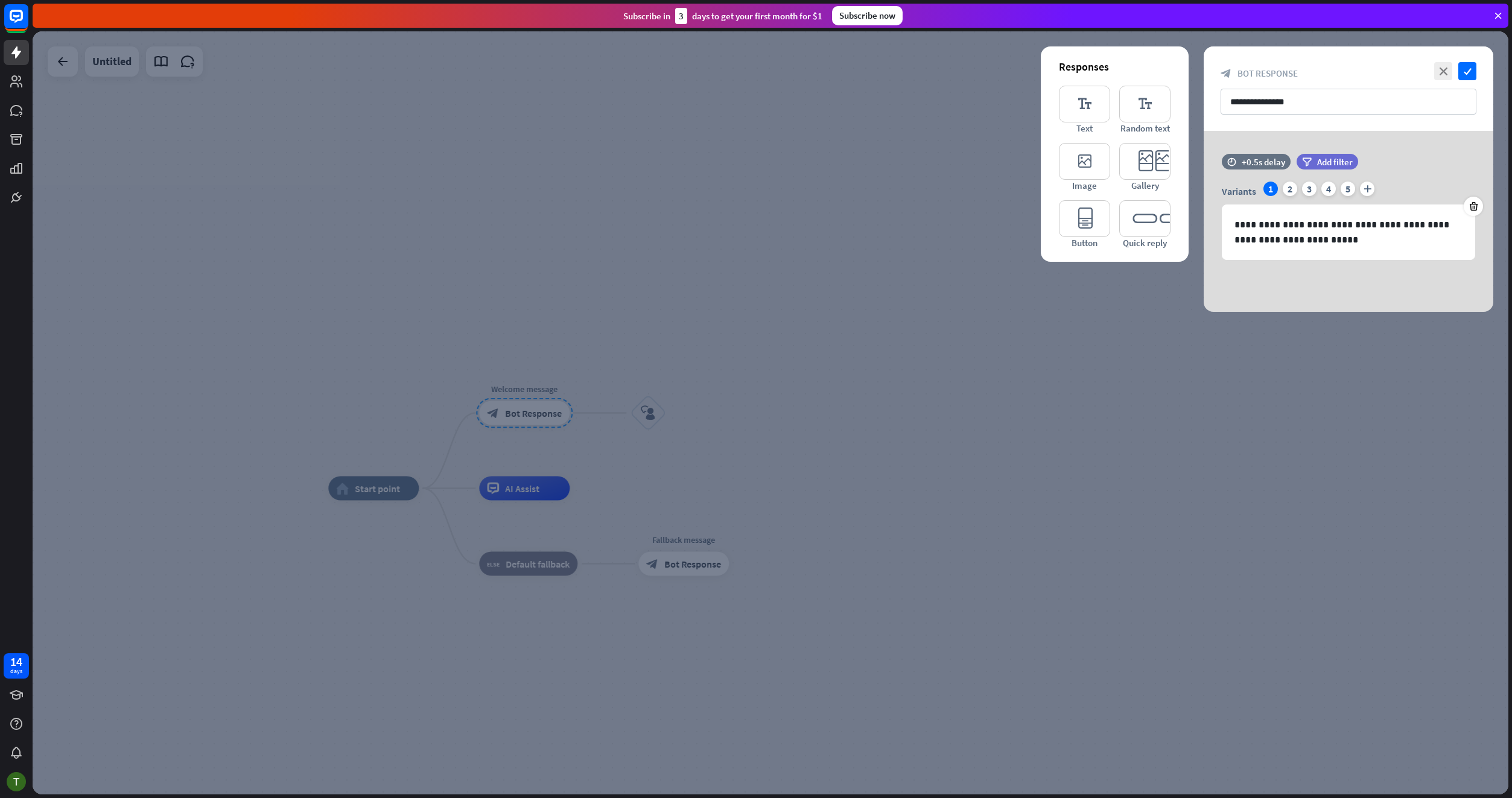
click at [529, 409] on div at bounding box center [771, 413] width 1476 height 763
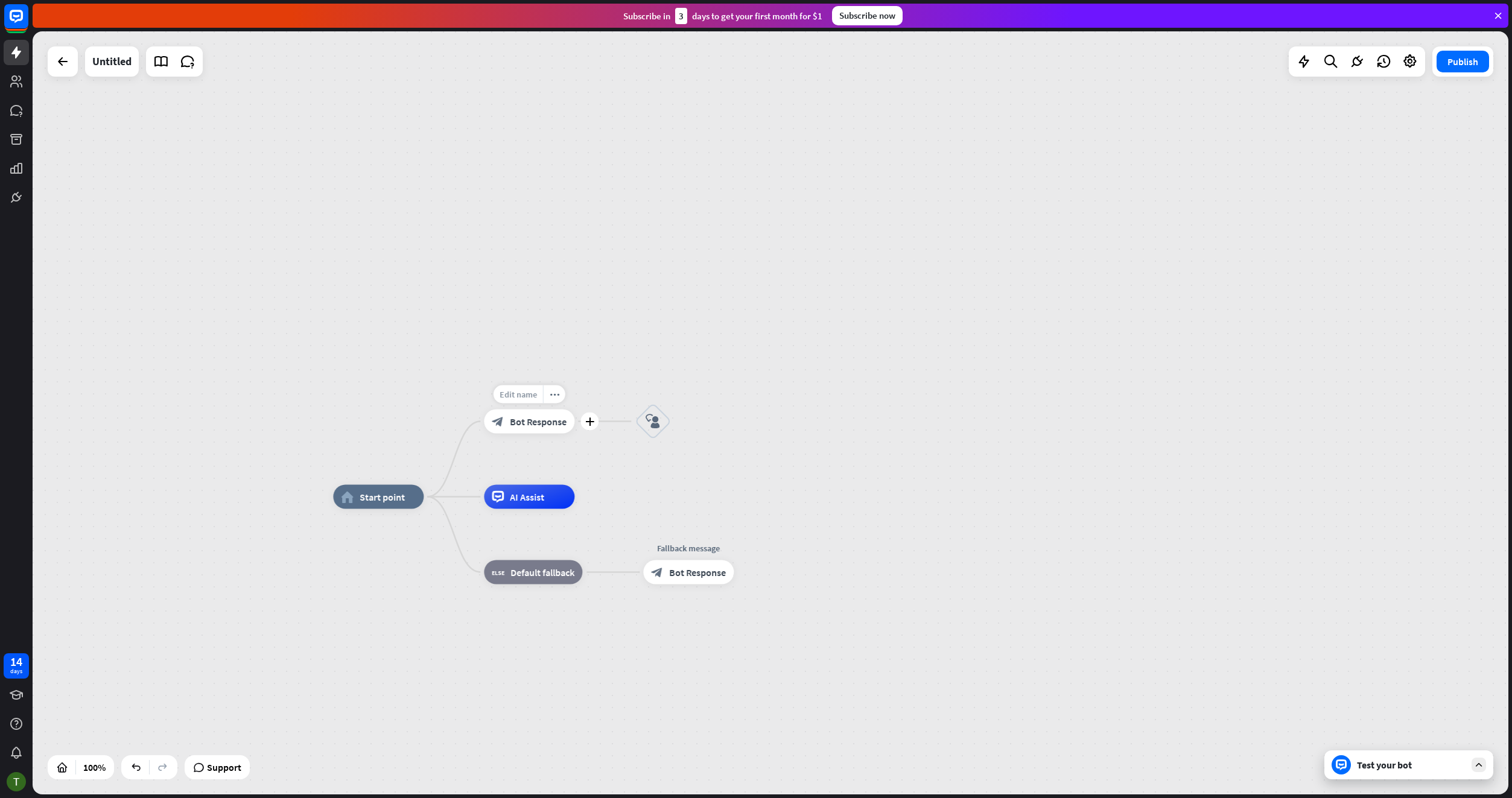
drag, startPoint x: 529, startPoint y: 409, endPoint x: 541, endPoint y: 401, distance: 14.4
click at [548, 391] on div "more_horiz" at bounding box center [554, 394] width 22 height 18
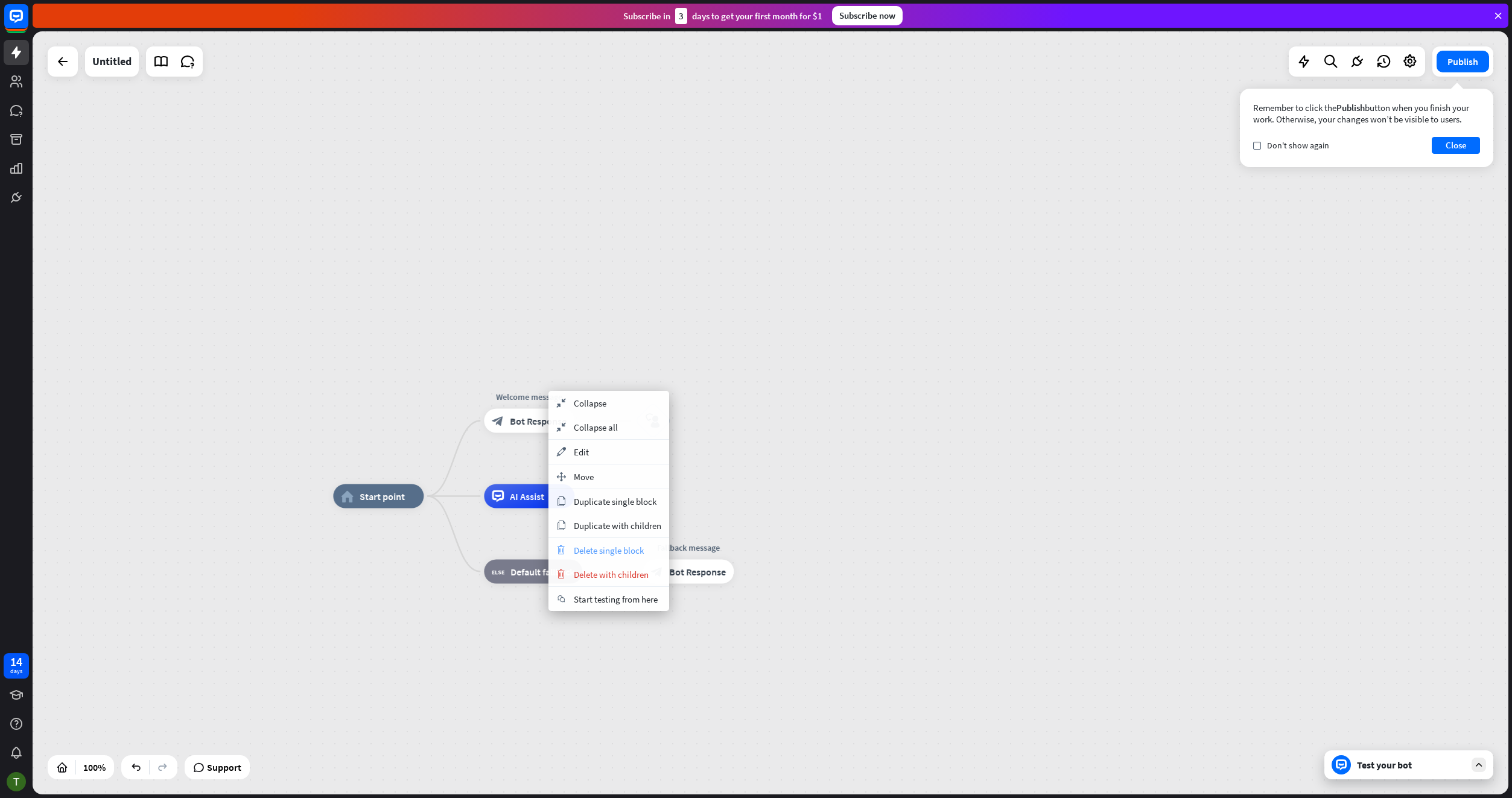
click at [571, 556] on div "trash Delete single block" at bounding box center [608, 550] width 121 height 24
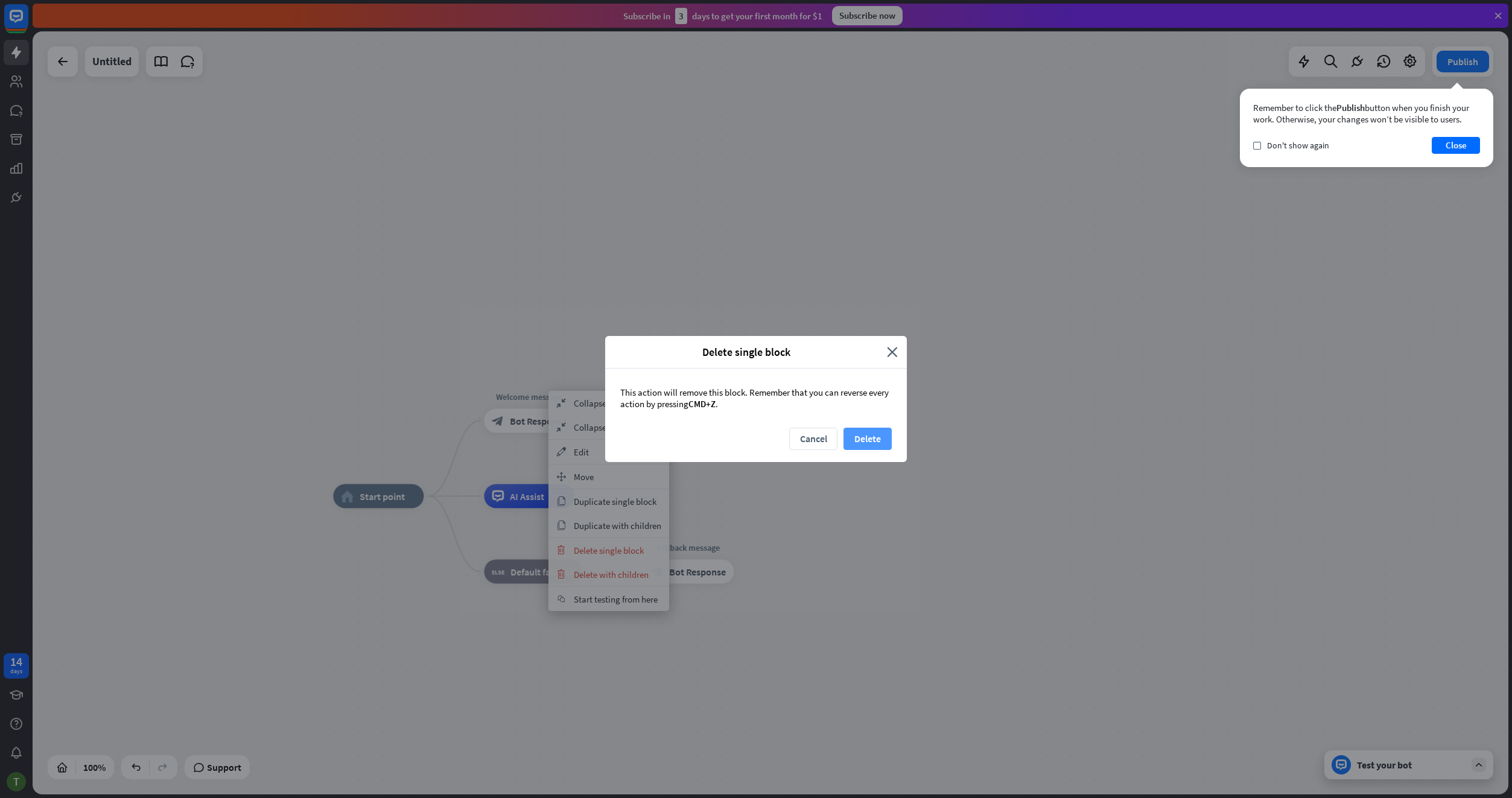
click at [885, 434] on button "Delete" at bounding box center [867, 438] width 48 height 22
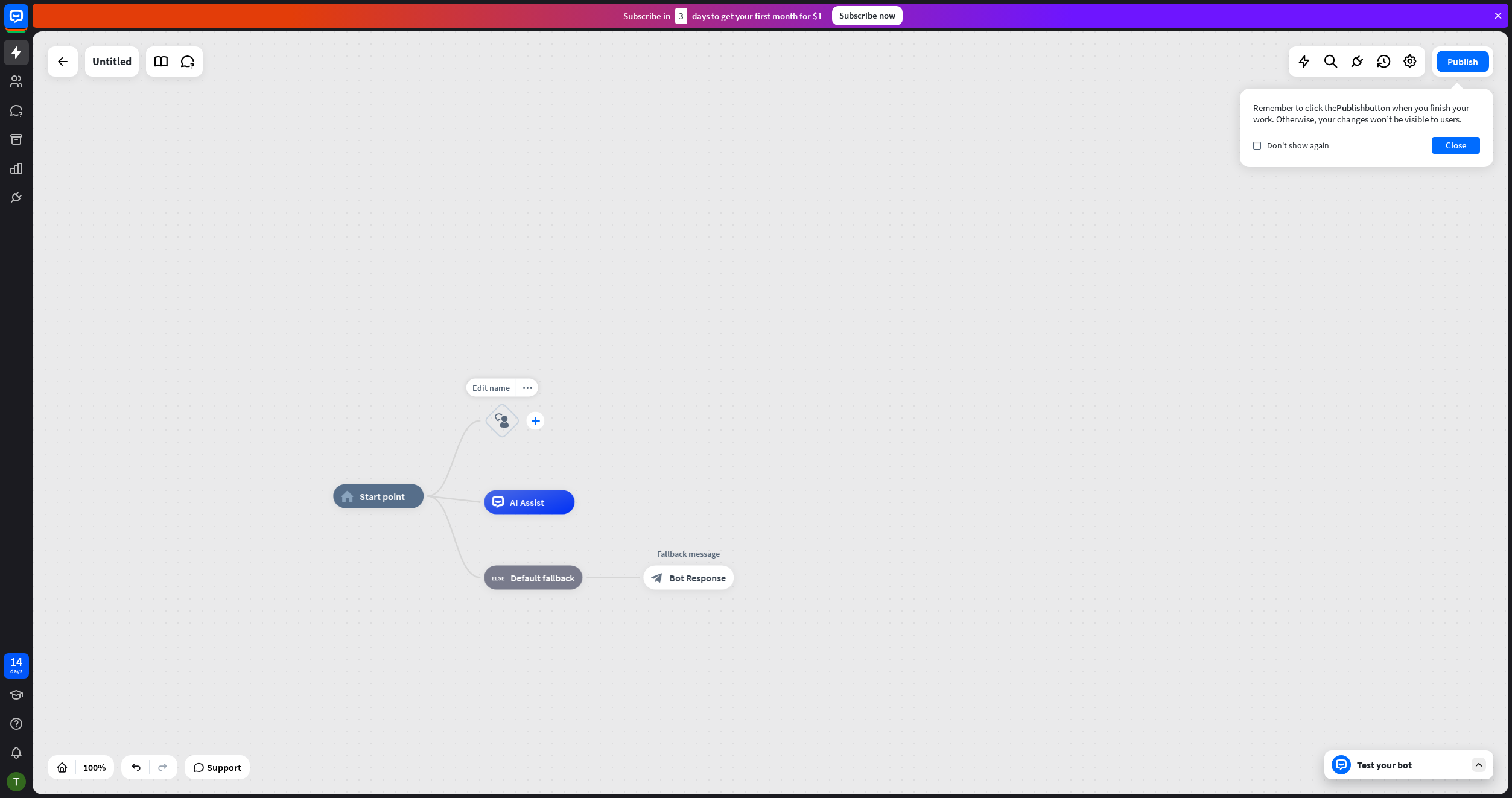
click at [538, 421] on icon "plus" at bounding box center [535, 421] width 9 height 9
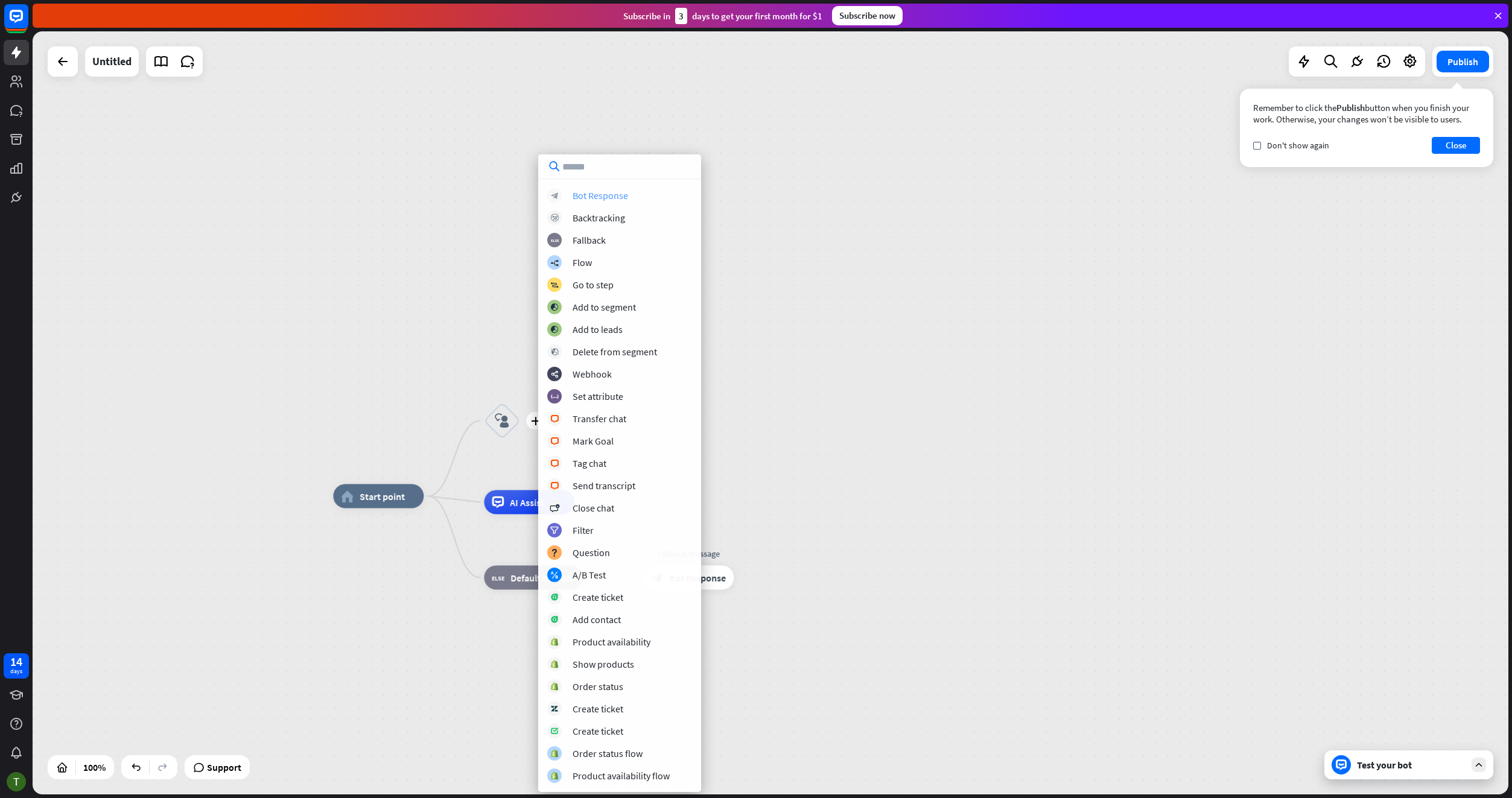
click at [600, 199] on div "Bot Response" at bounding box center [600, 196] width 55 height 12
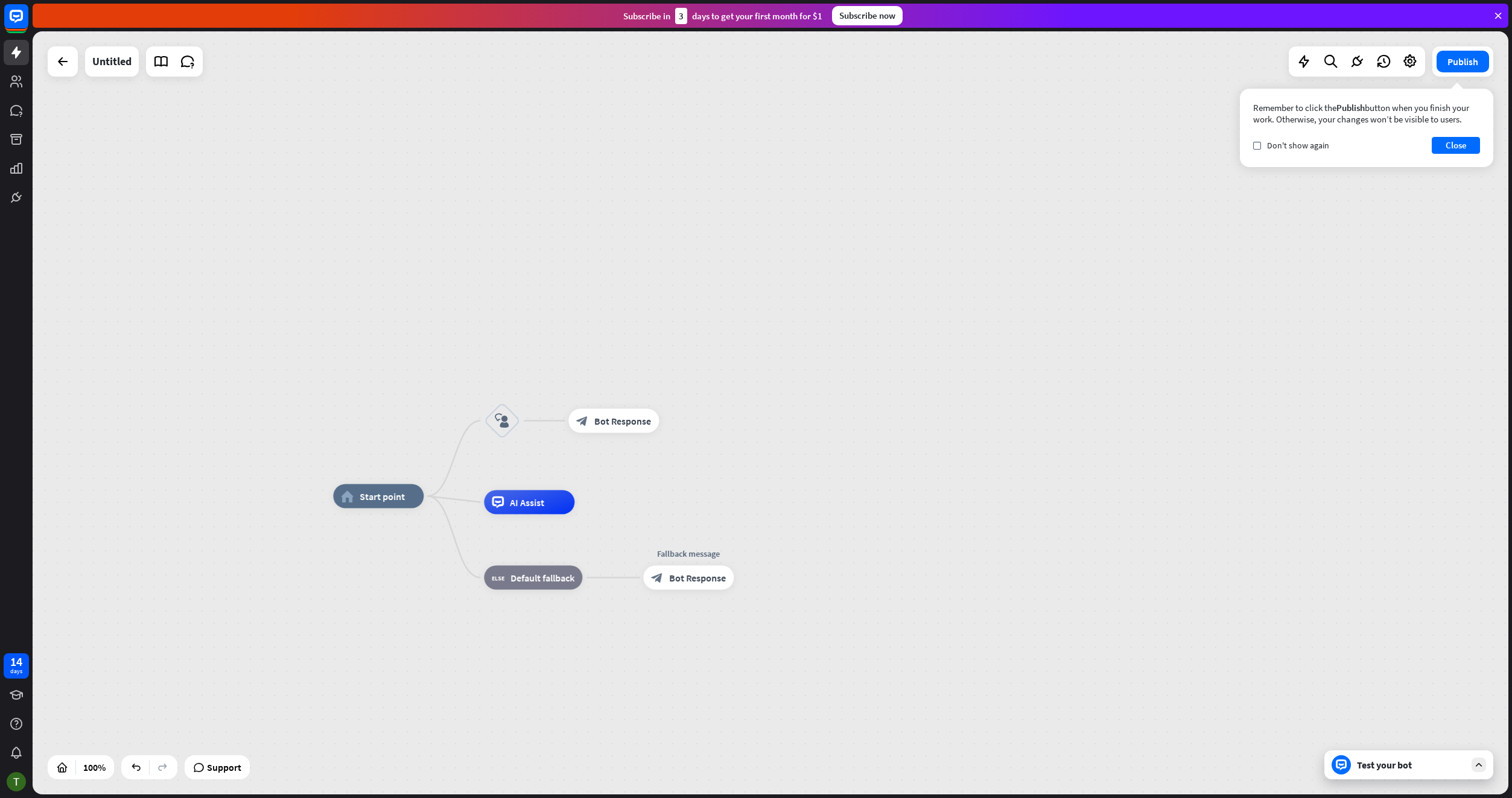
click at [1405, 775] on div "Test your bot" at bounding box center [1409, 765] width 169 height 29
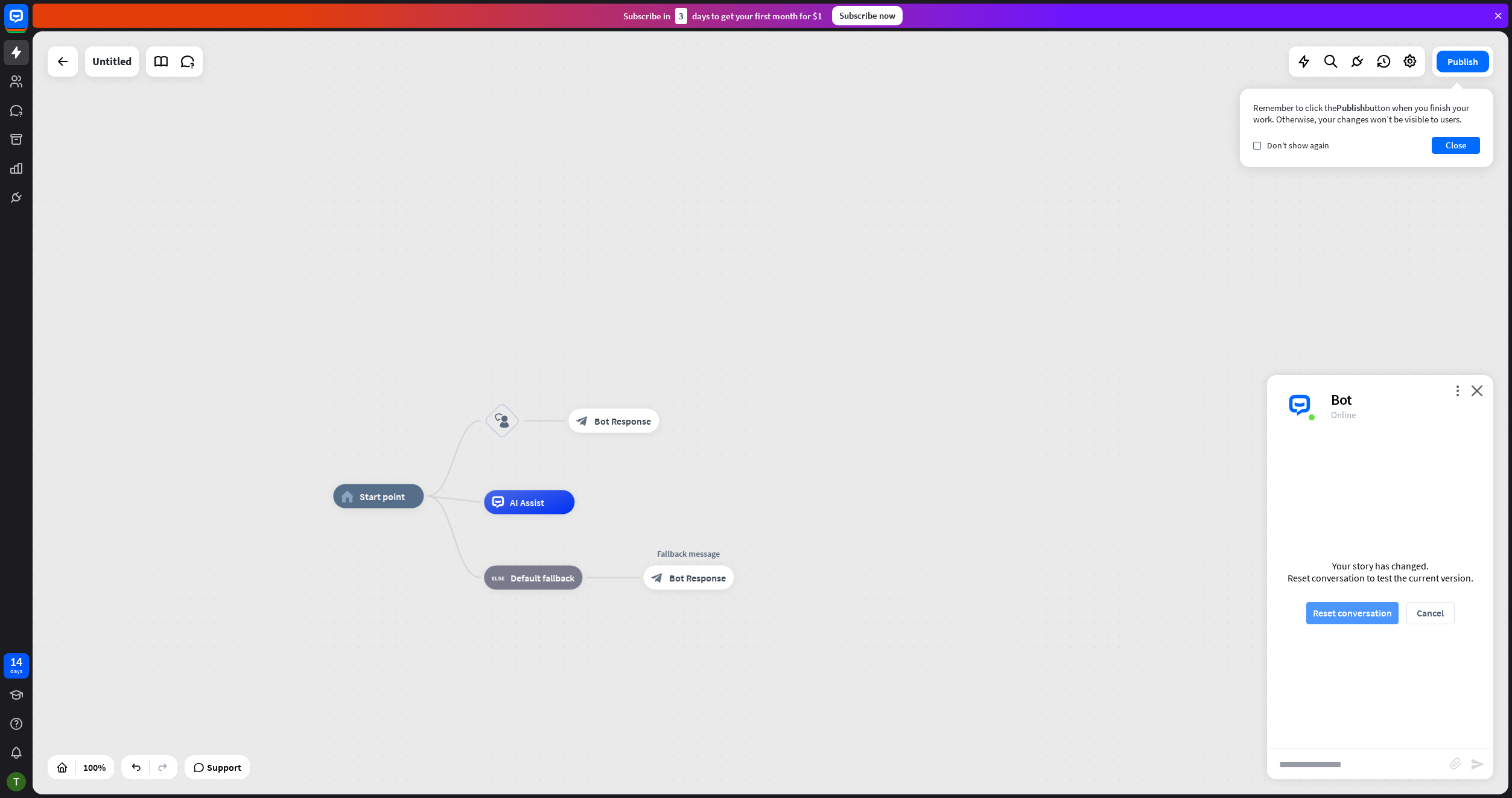
click at [1347, 610] on button "Reset conversation" at bounding box center [1352, 613] width 92 height 22
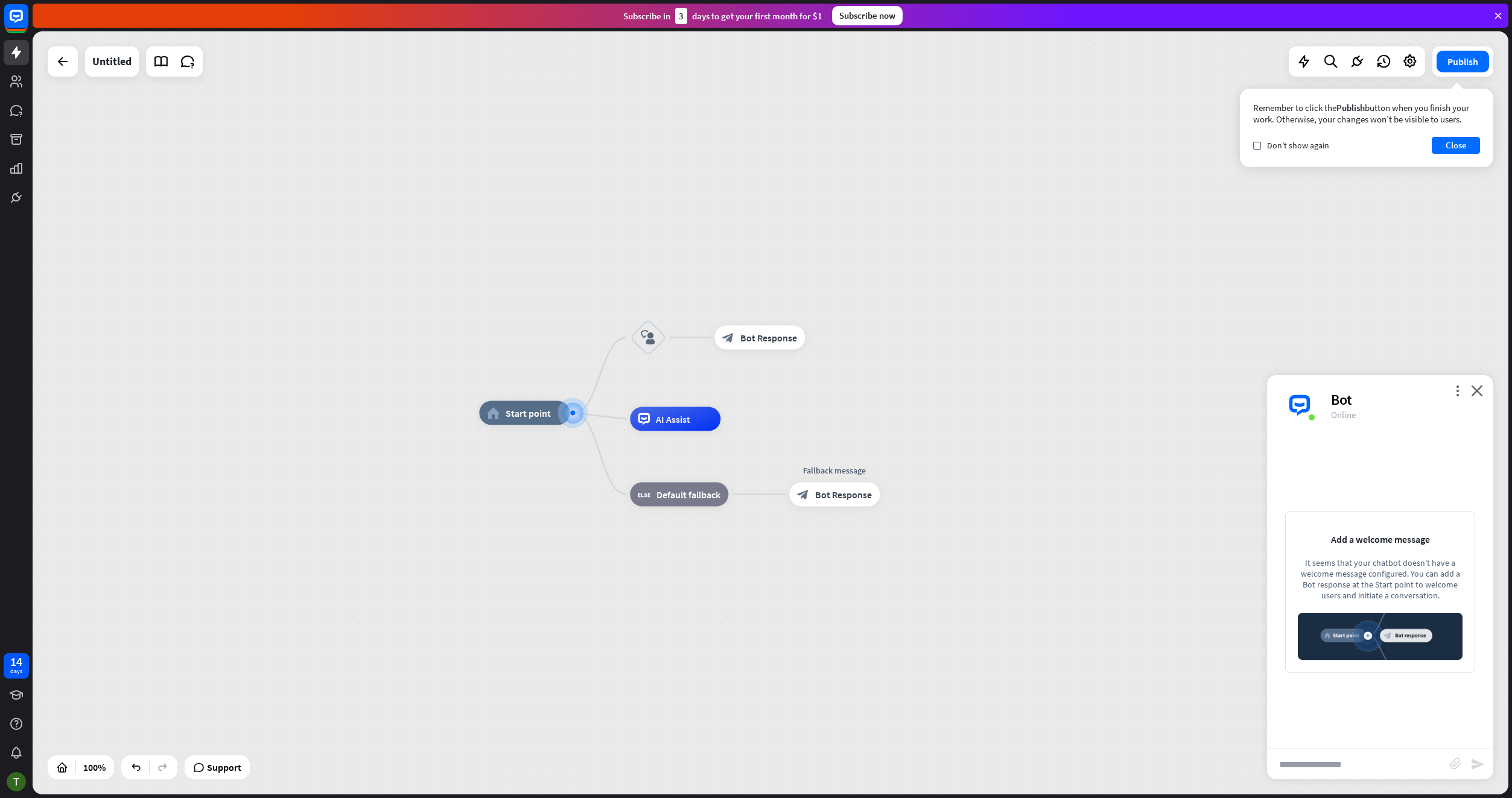
click at [1331, 764] on input "text" at bounding box center [1358, 765] width 183 height 30
type input "**"
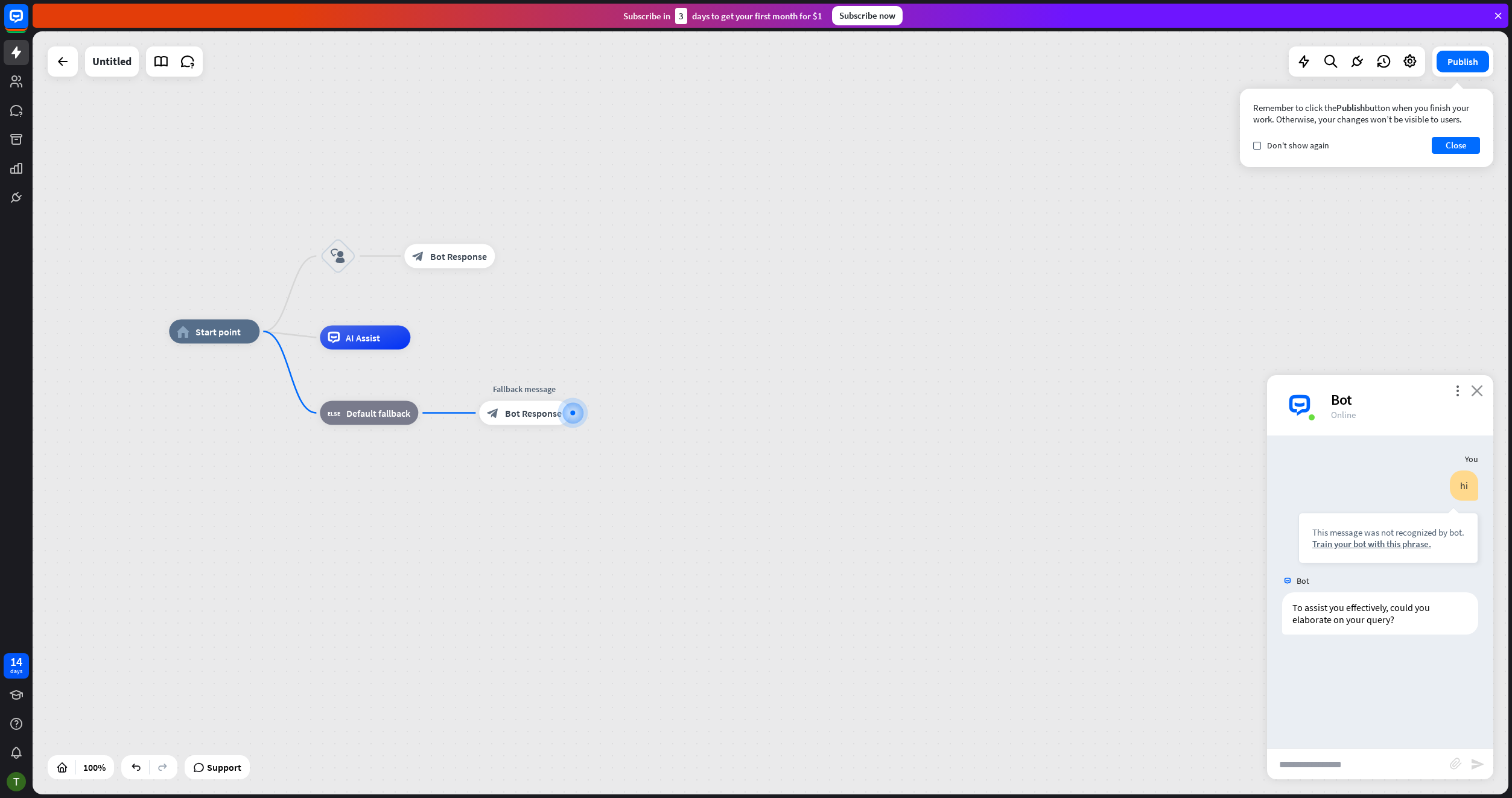
click at [1471, 392] on icon "close" at bounding box center [1477, 390] width 12 height 12
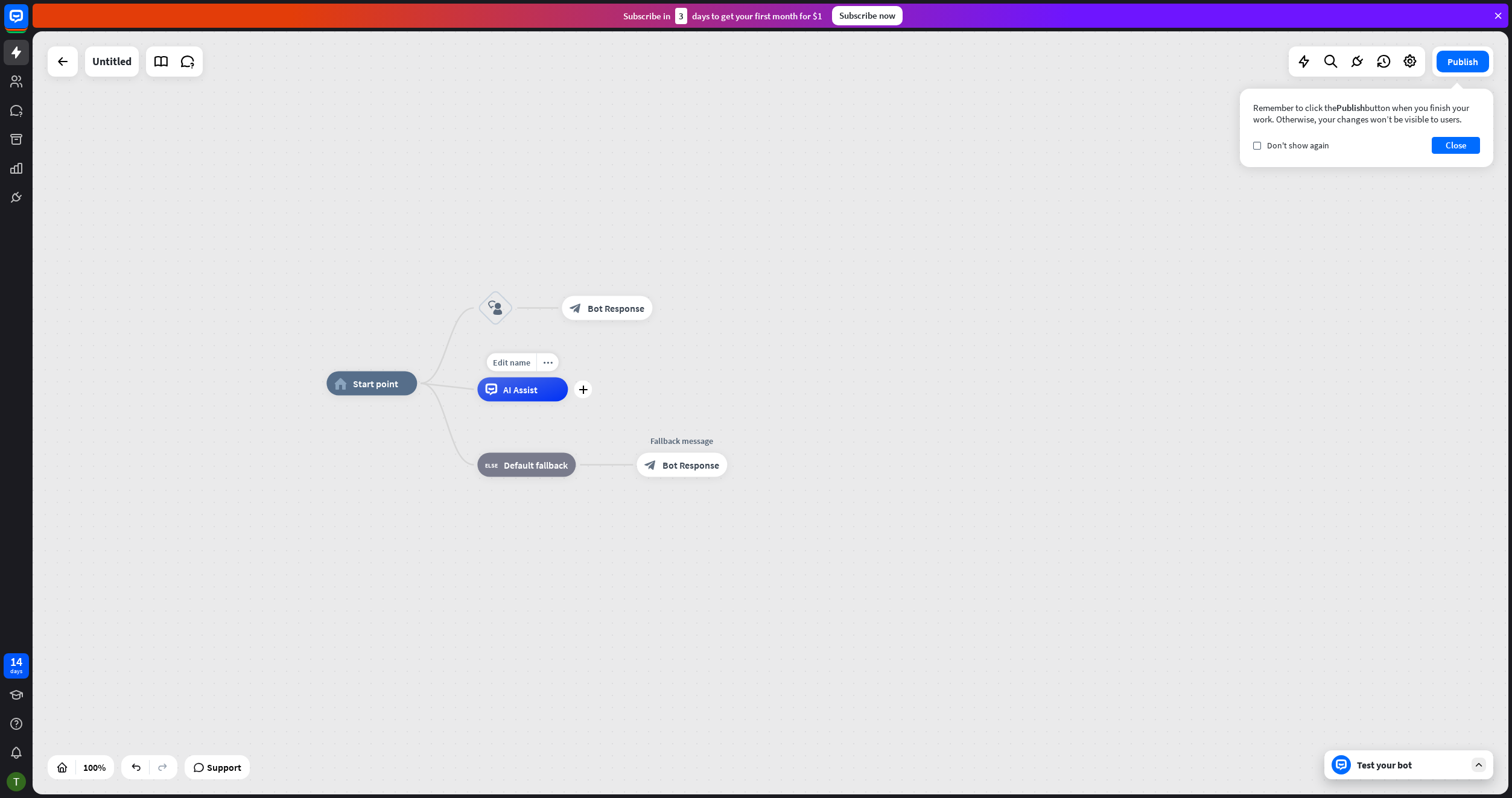
drag, startPoint x: 417, startPoint y: 364, endPoint x: 635, endPoint y: 459, distance: 237.8
click at [568, 402] on div "Edit name more_horiz plus AI Assist" at bounding box center [522, 390] width 90 height 24
click at [1478, 53] on button "Publish" at bounding box center [1462, 61] width 52 height 22
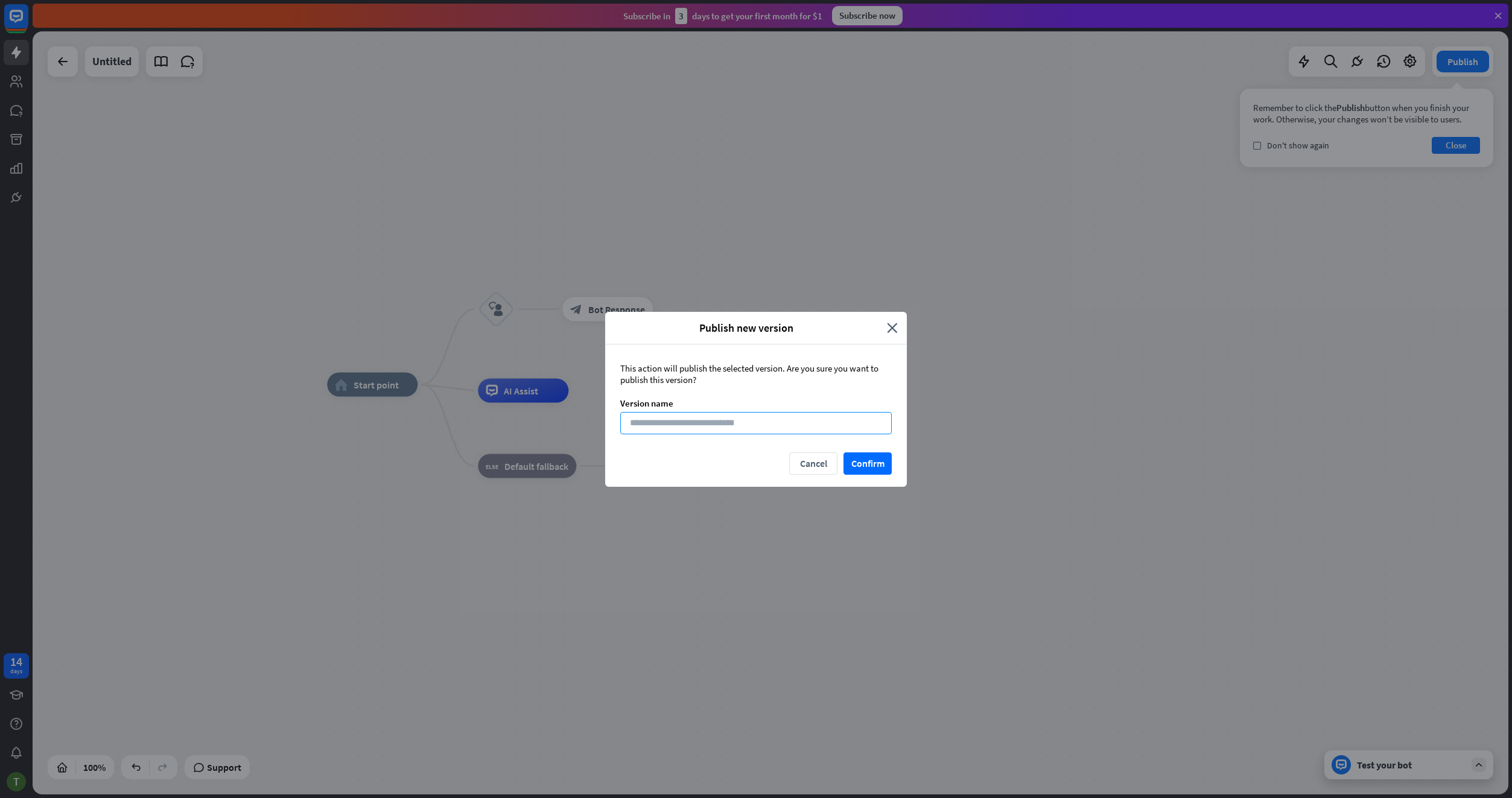
click at [768, 423] on input at bounding box center [755, 423] width 271 height 22
type input "**"
click at [885, 460] on button "Confirm" at bounding box center [867, 463] width 48 height 22
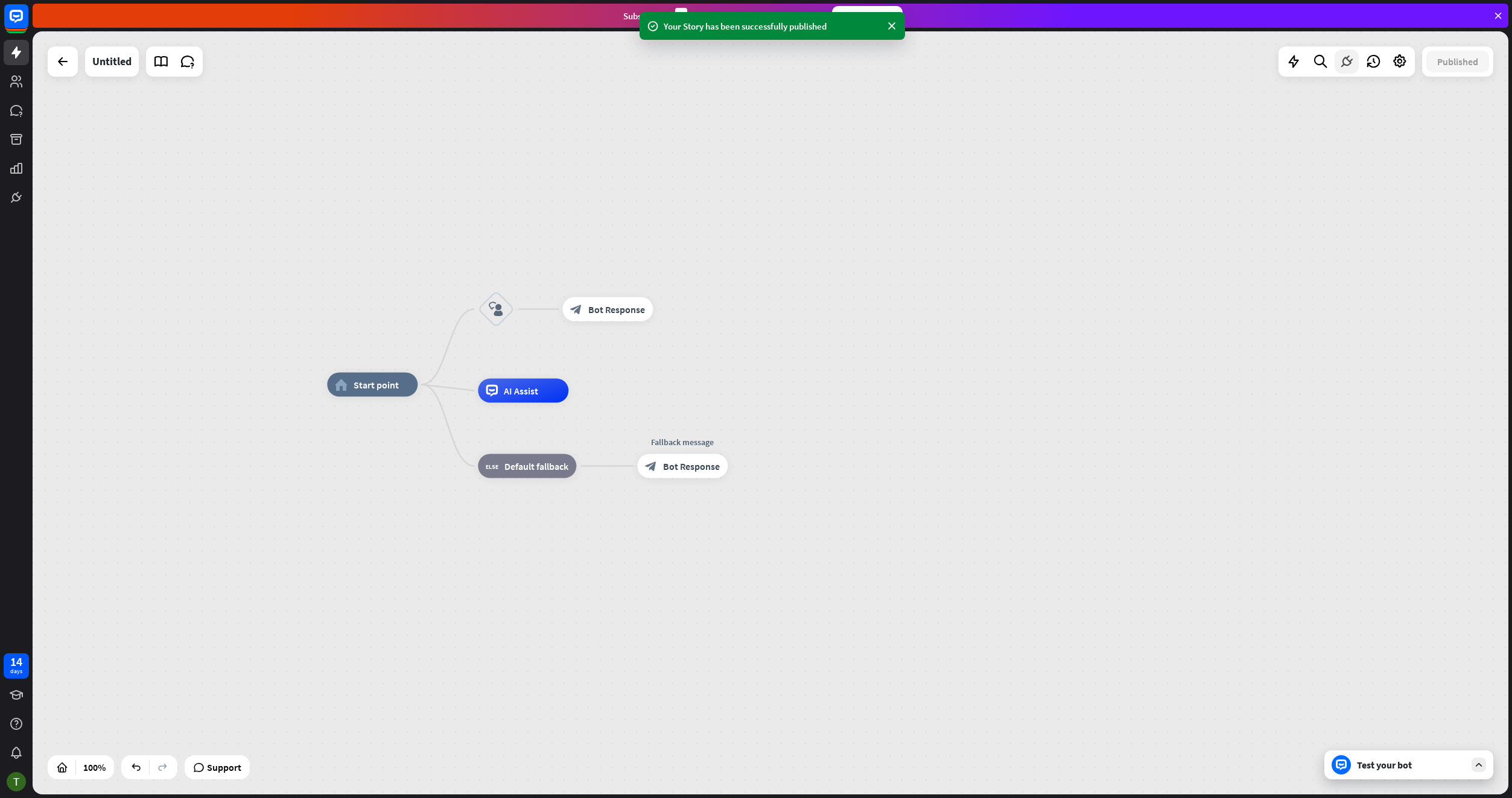
click at [1346, 64] on icon at bounding box center [1346, 61] width 16 height 16
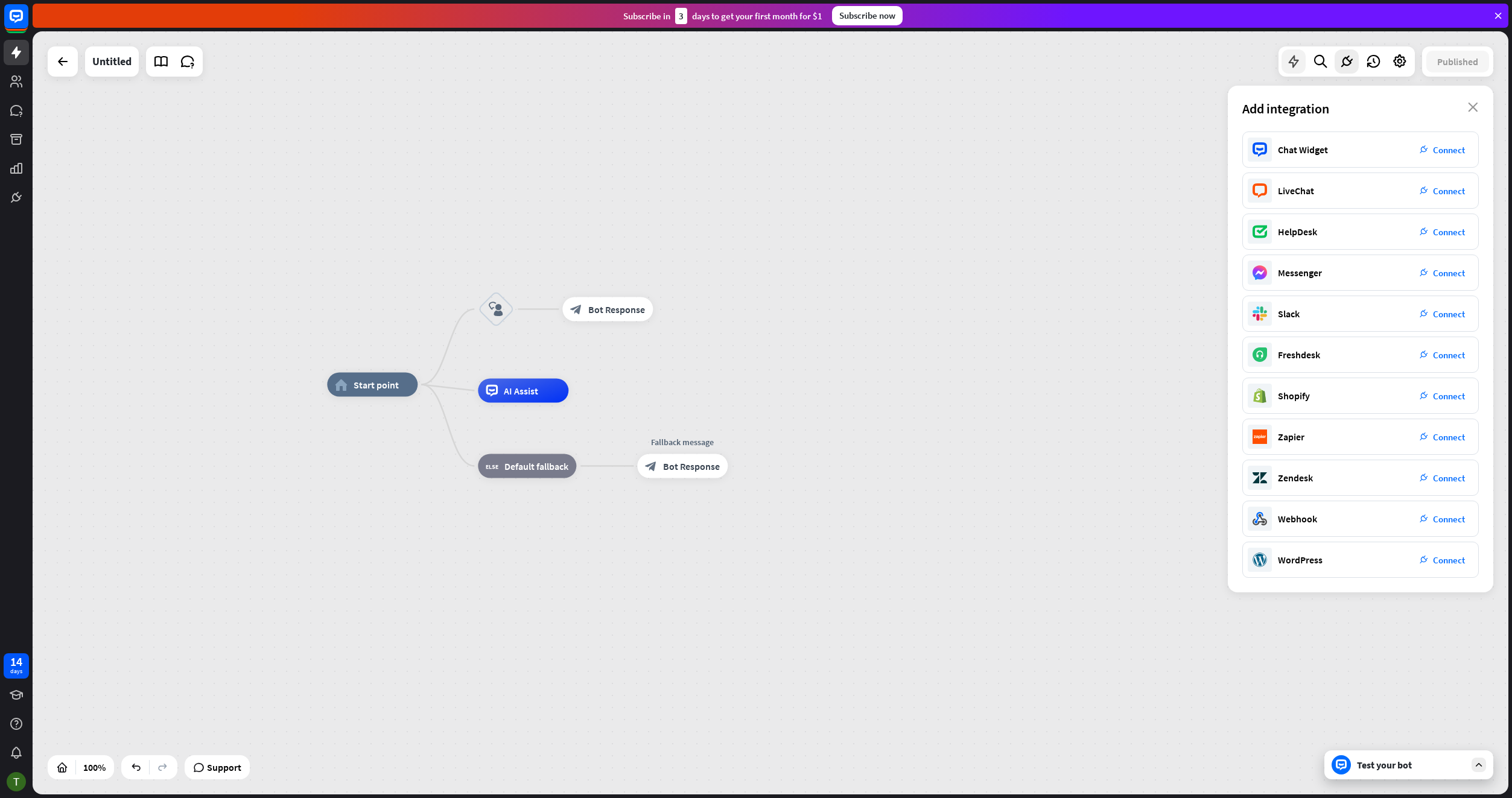
click at [1300, 60] on icon at bounding box center [1293, 61] width 16 height 16
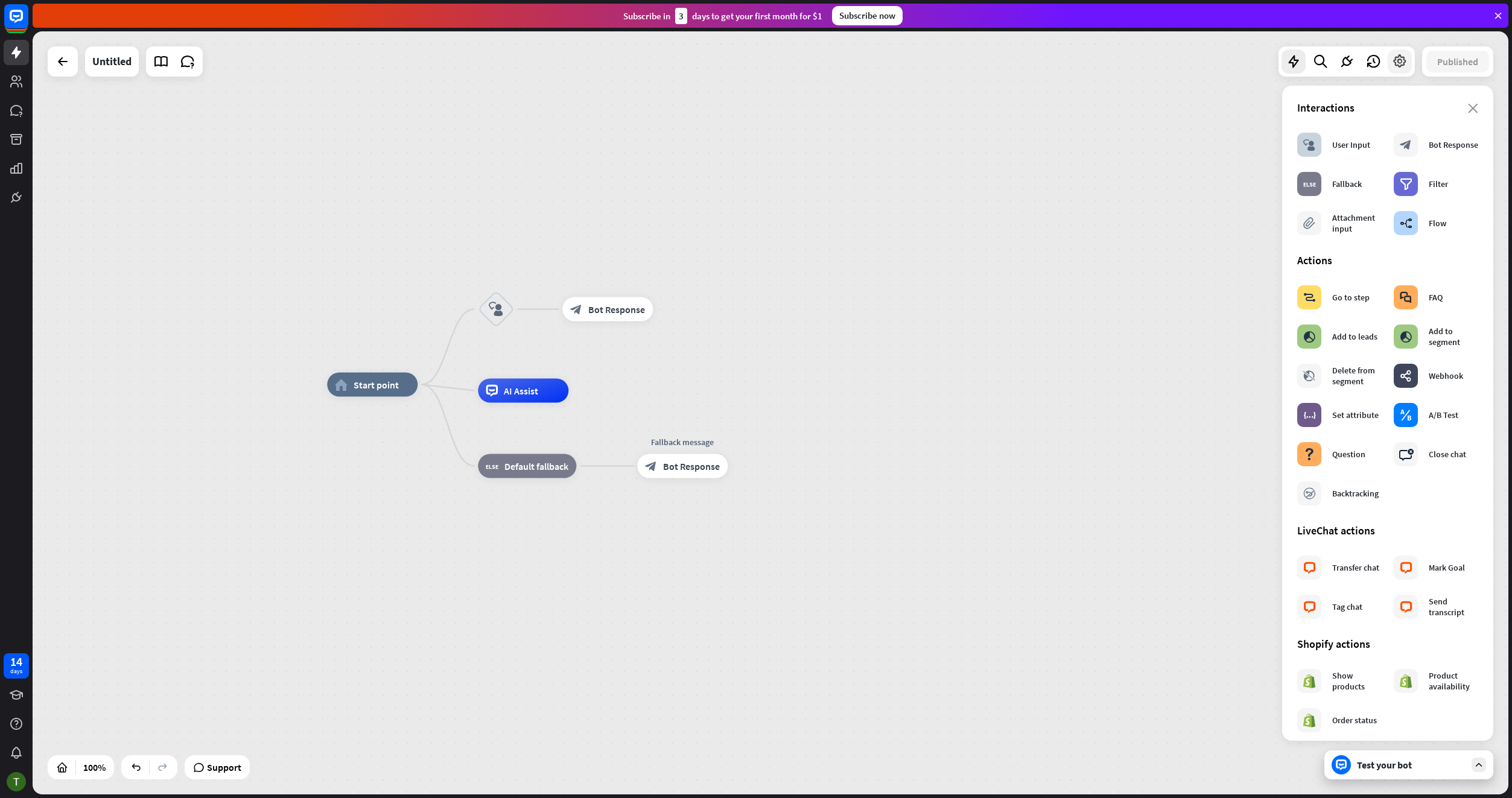
click at [1403, 61] on icon at bounding box center [1400, 61] width 16 height 16
